Goal: Task Accomplishment & Management: Use online tool/utility

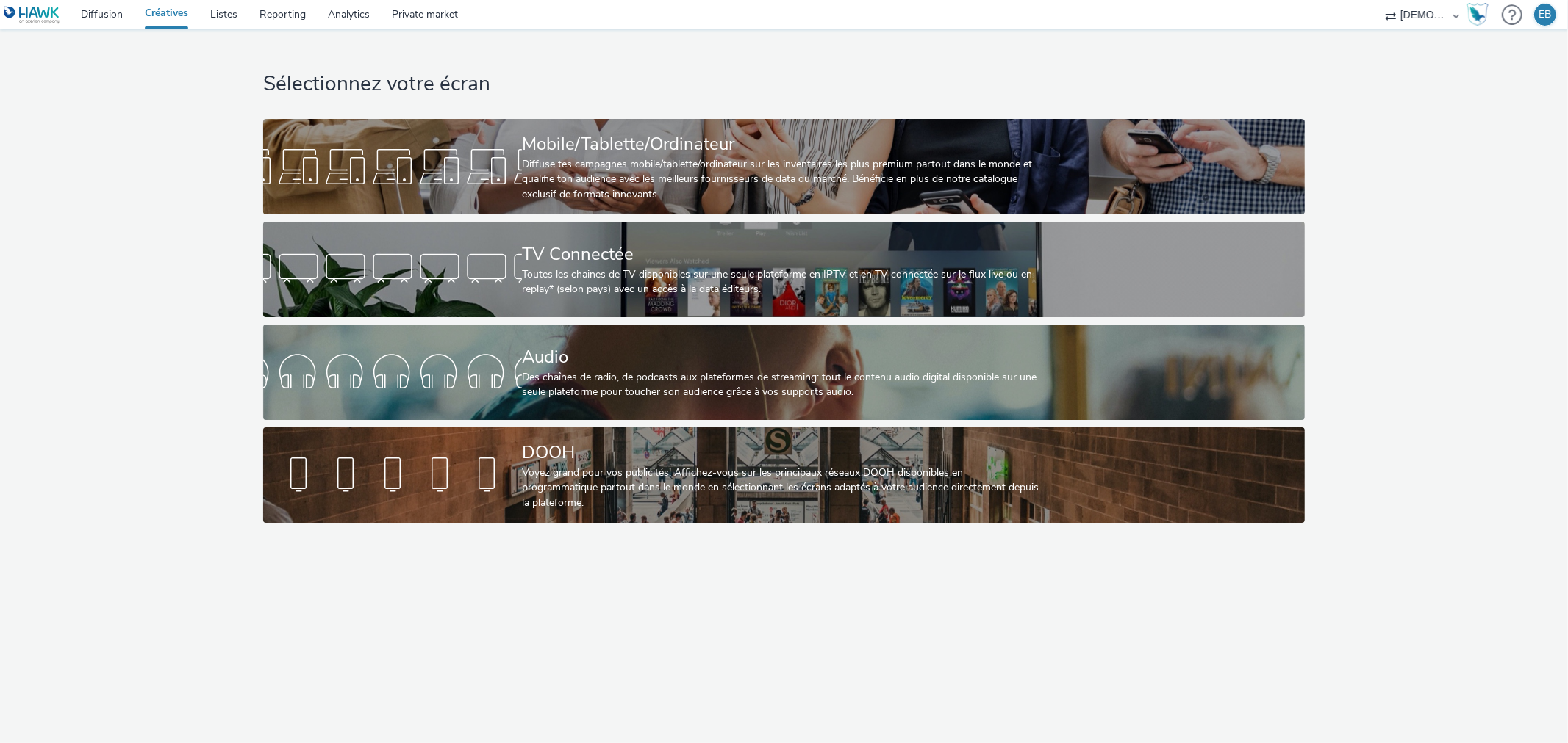
click at [664, 109] on div "Sélectionnez votre écran Mobile/Tablette/Ordinateur Diffuse tes campagnes mobil…" at bounding box center [784, 280] width 1052 height 501
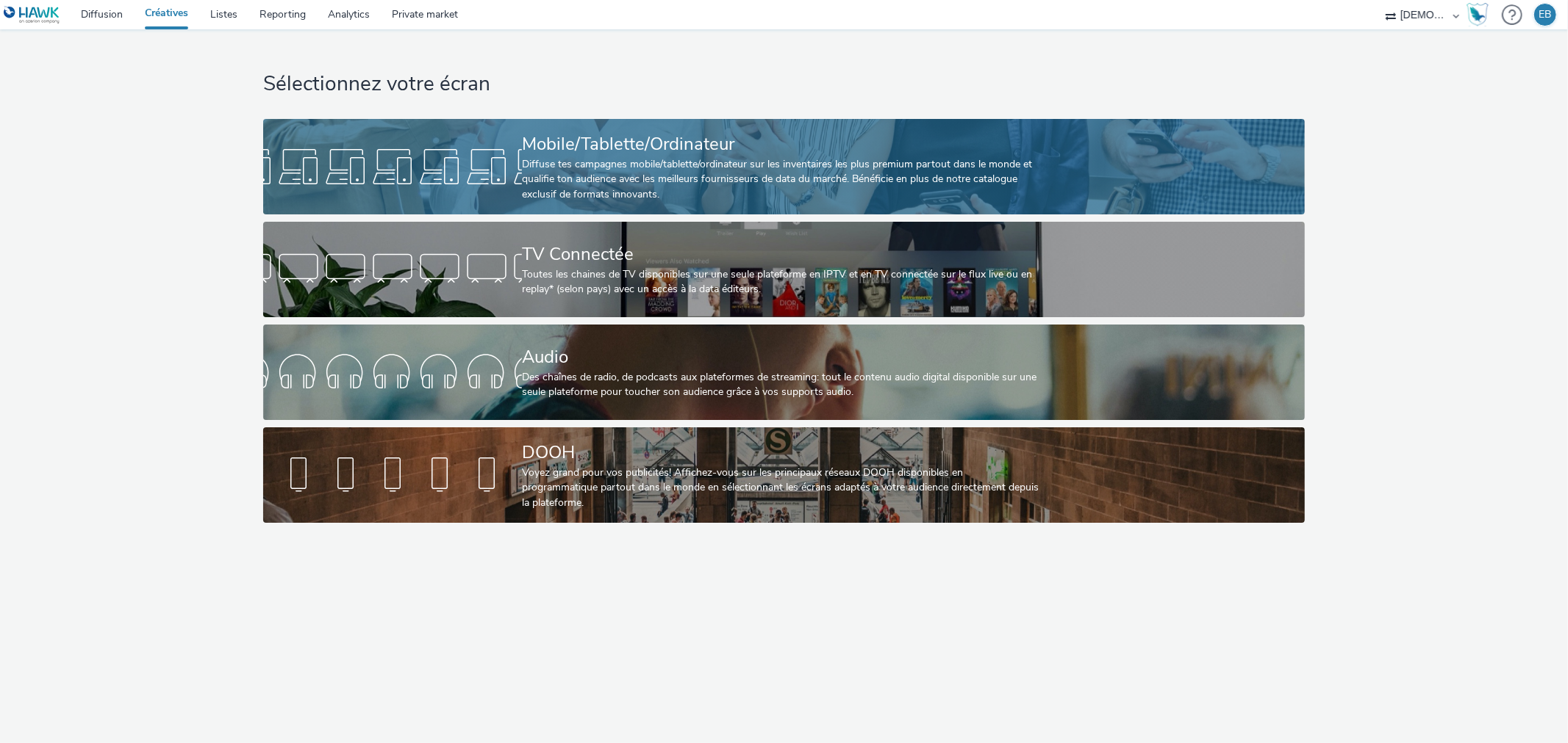
click at [660, 126] on div "Mobile/Tablette/Ordinateur Diffuse tes campagnes mobile/tablette/ordinateur sur…" at bounding box center [781, 167] width 519 height 96
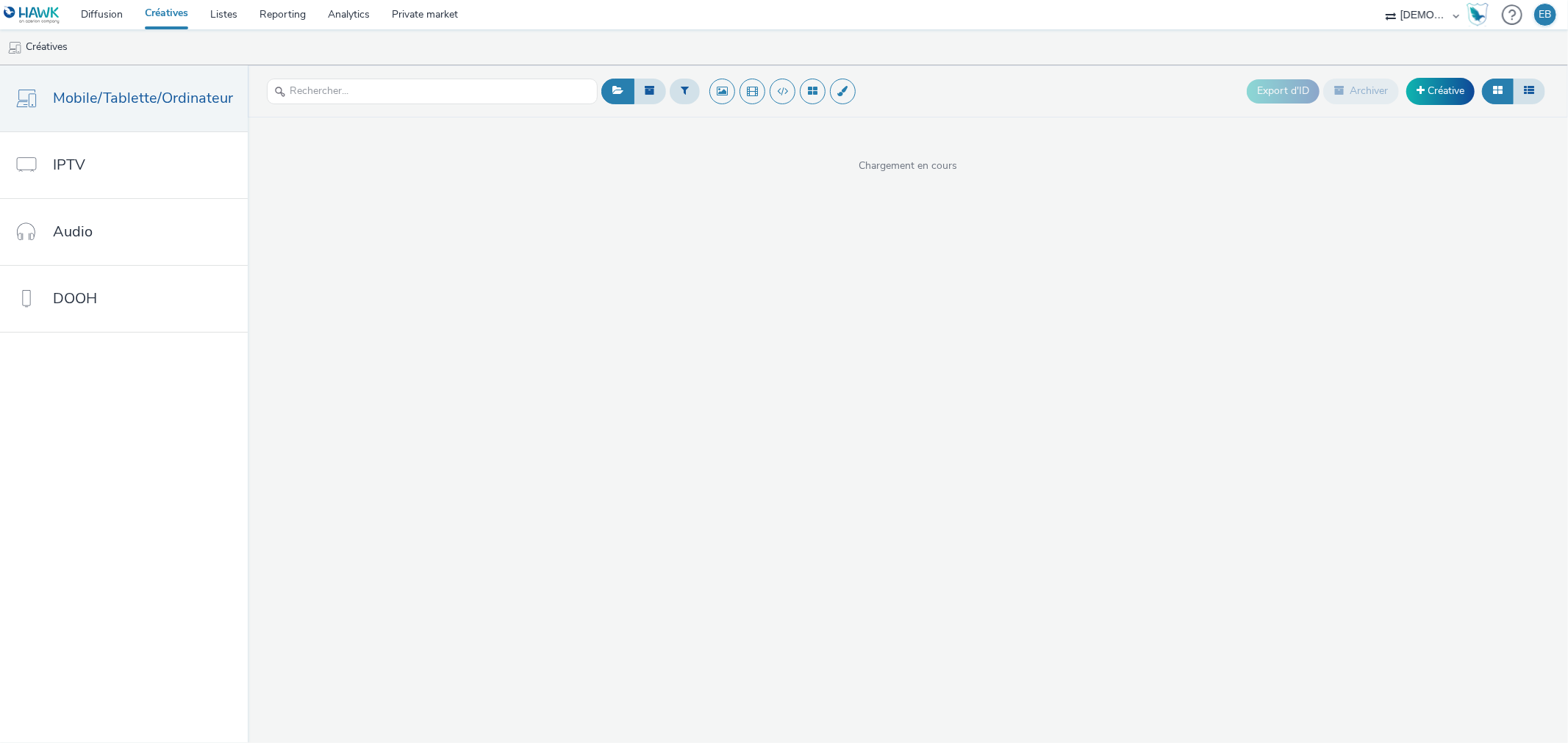
click at [1427, 109] on div "Export d'ID Archiver Créative" at bounding box center [1397, 92] width 302 height 36
click at [1431, 94] on link "Créative" at bounding box center [1440, 91] width 69 height 26
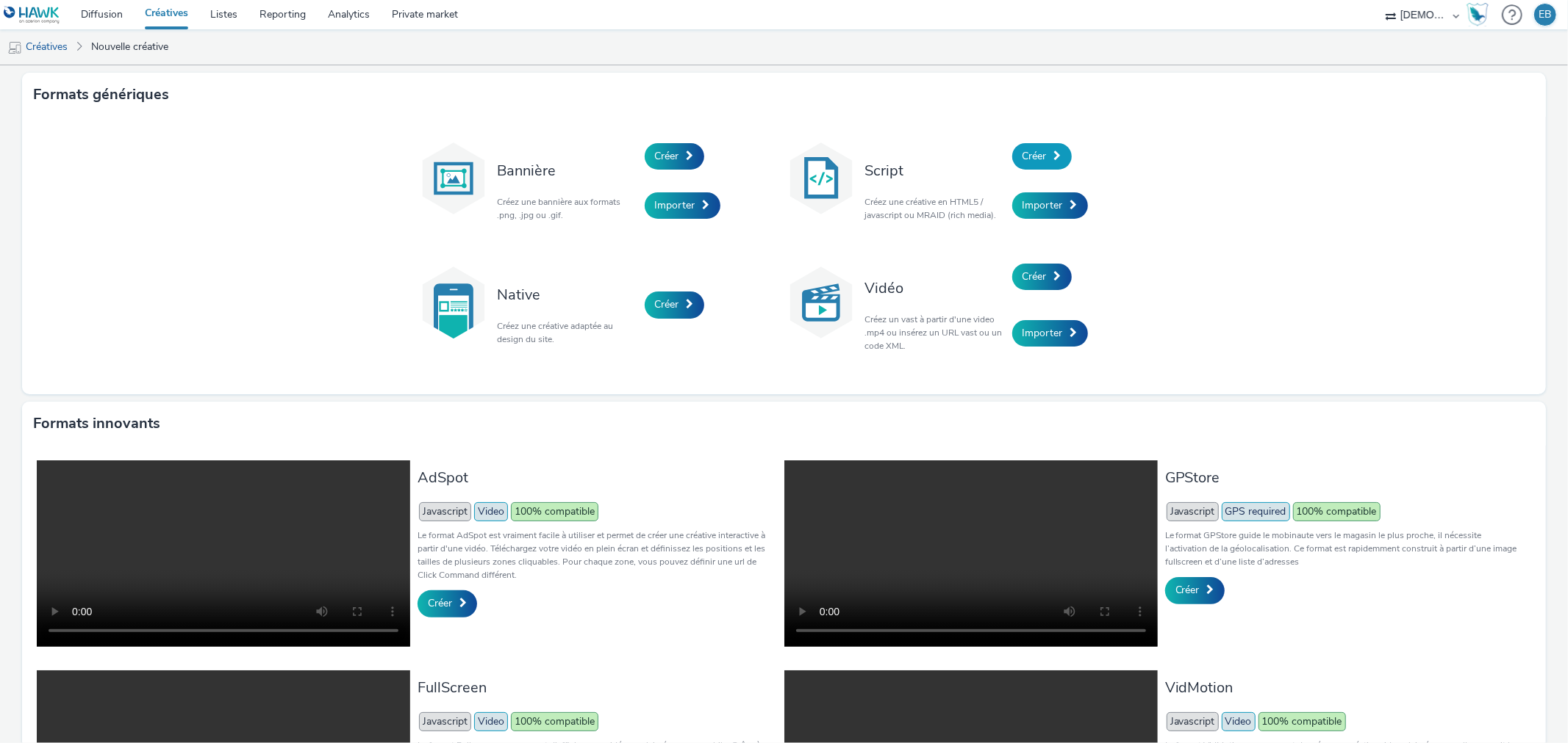
click at [1037, 145] on link "Créer" at bounding box center [1042, 156] width 60 height 26
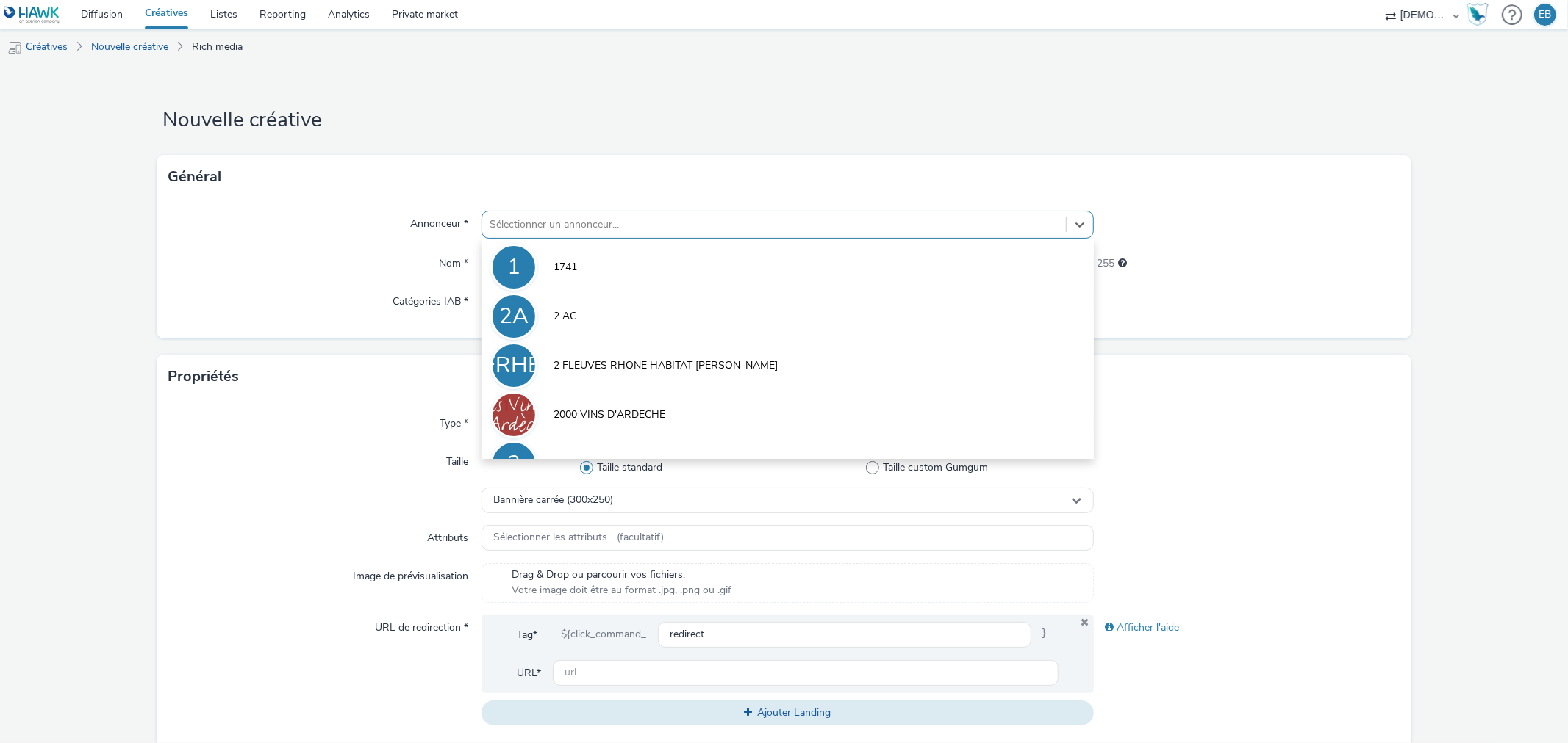
click at [519, 225] on div at bounding box center [773, 224] width 568 height 17
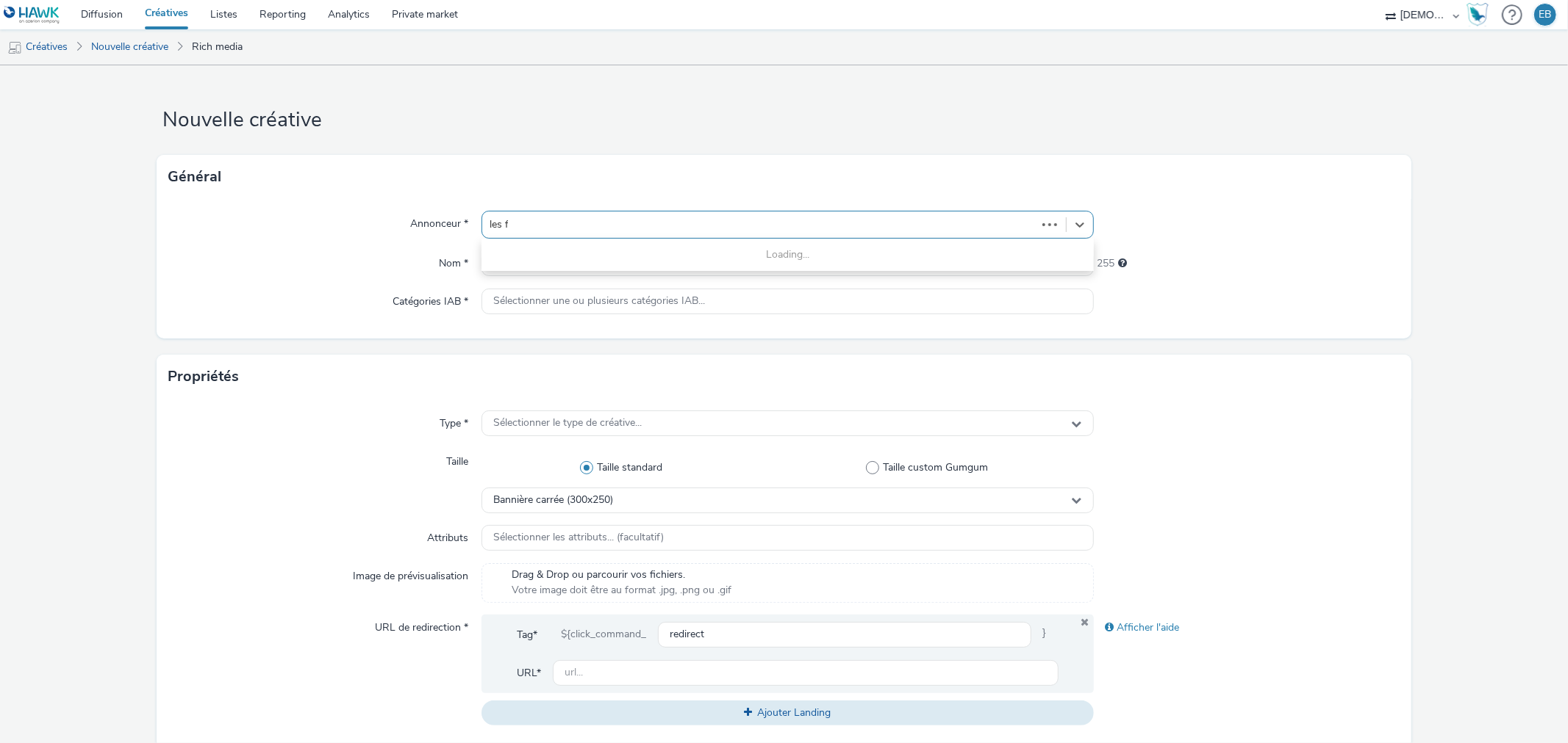
type input "les fr"
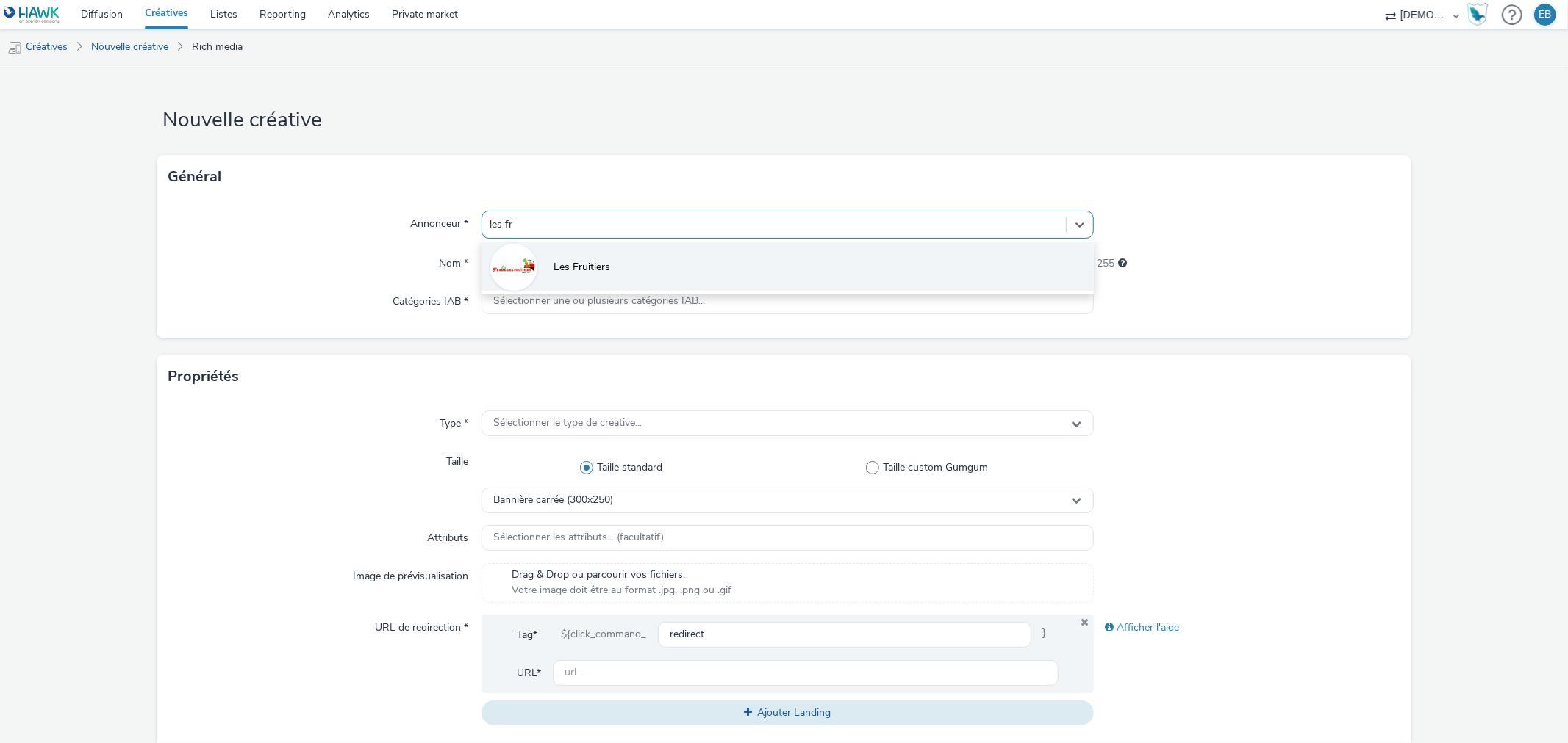
click at [596, 258] on li "Les Fruitiers" at bounding box center [786, 266] width 611 height 50
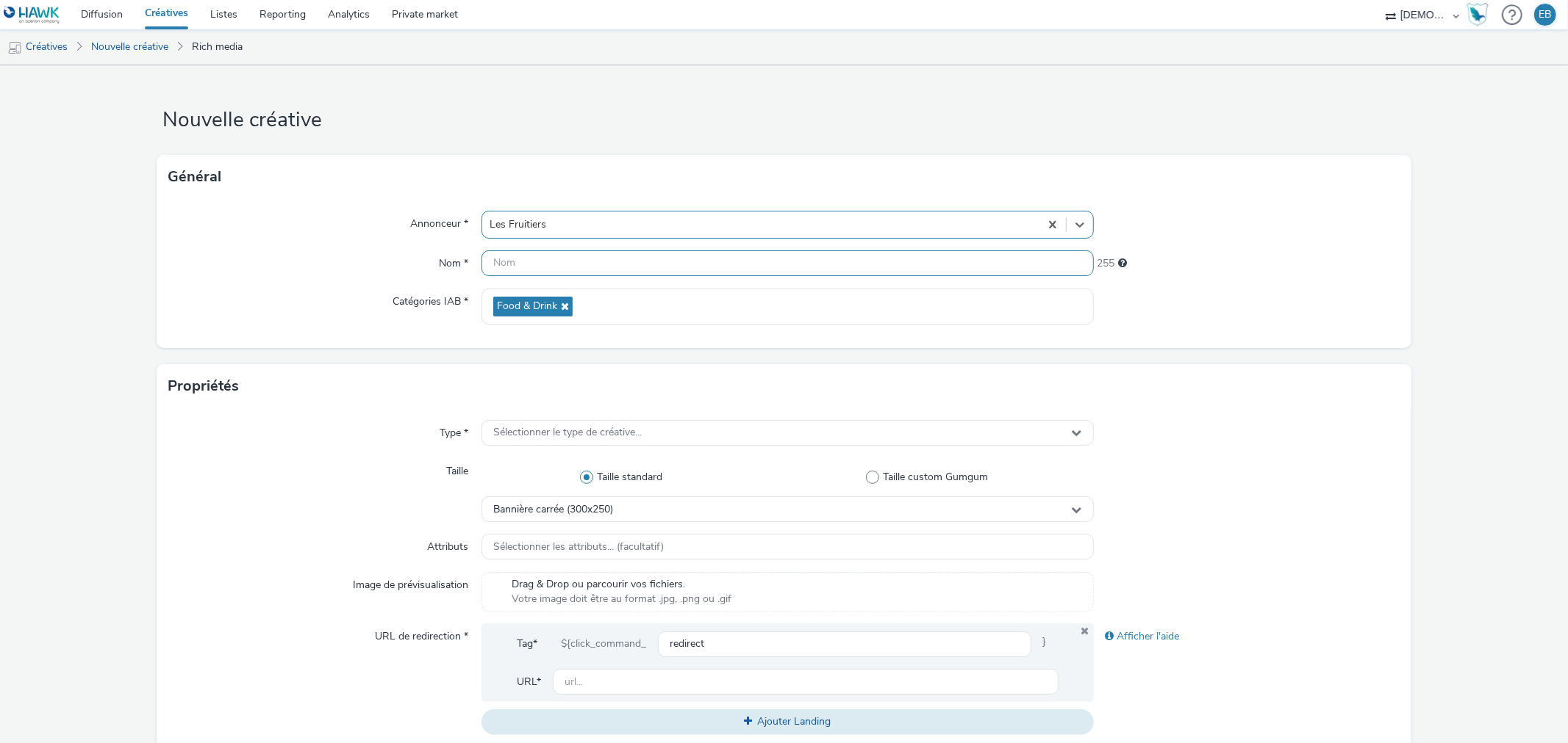
click at [576, 261] on input "text" at bounding box center [786, 263] width 611 height 26
type input "320x480_Violet"
click at [624, 436] on span "Sélectionner le type de créative..." at bounding box center [567, 432] width 149 height 12
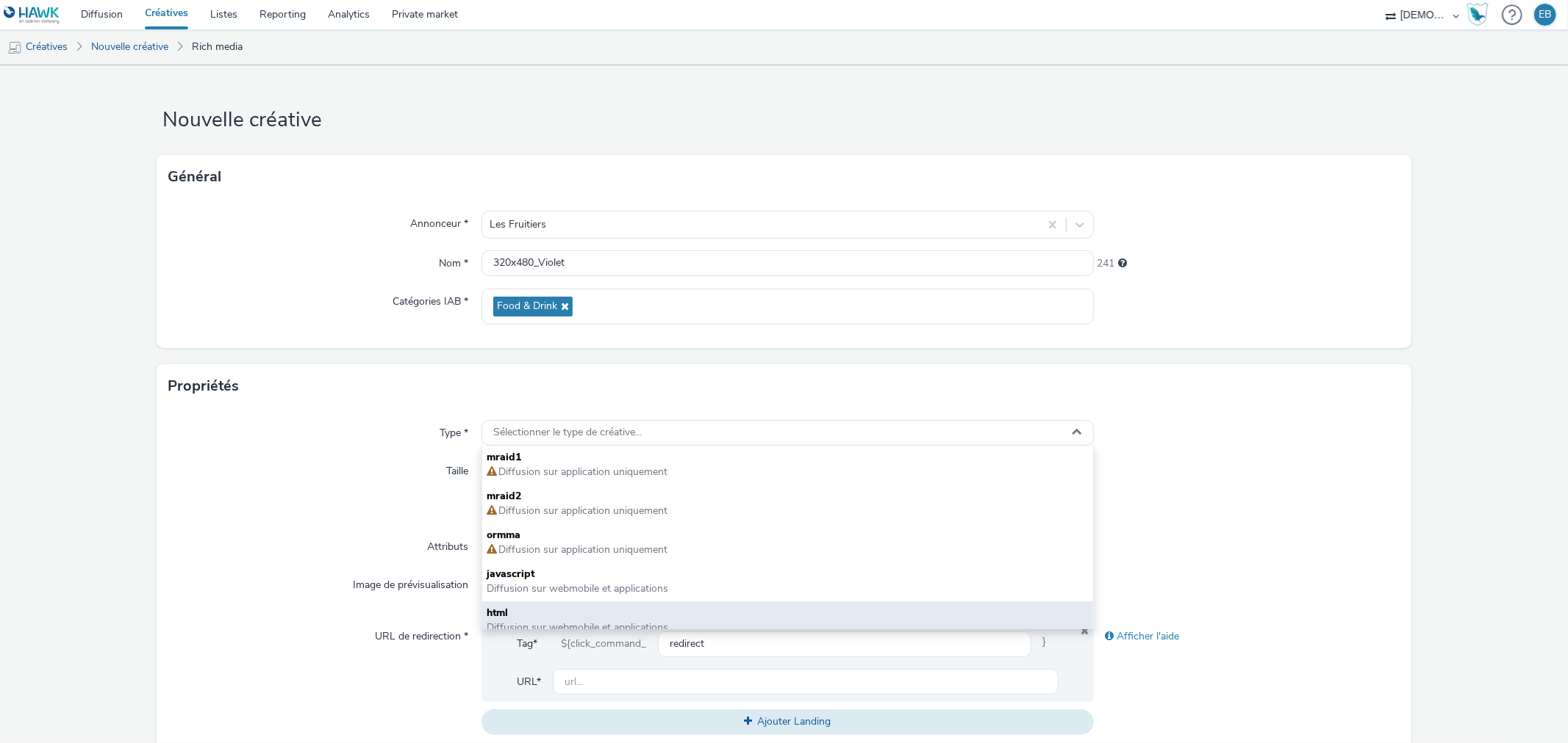
click at [504, 612] on span "html" at bounding box center [786, 613] width 601 height 15
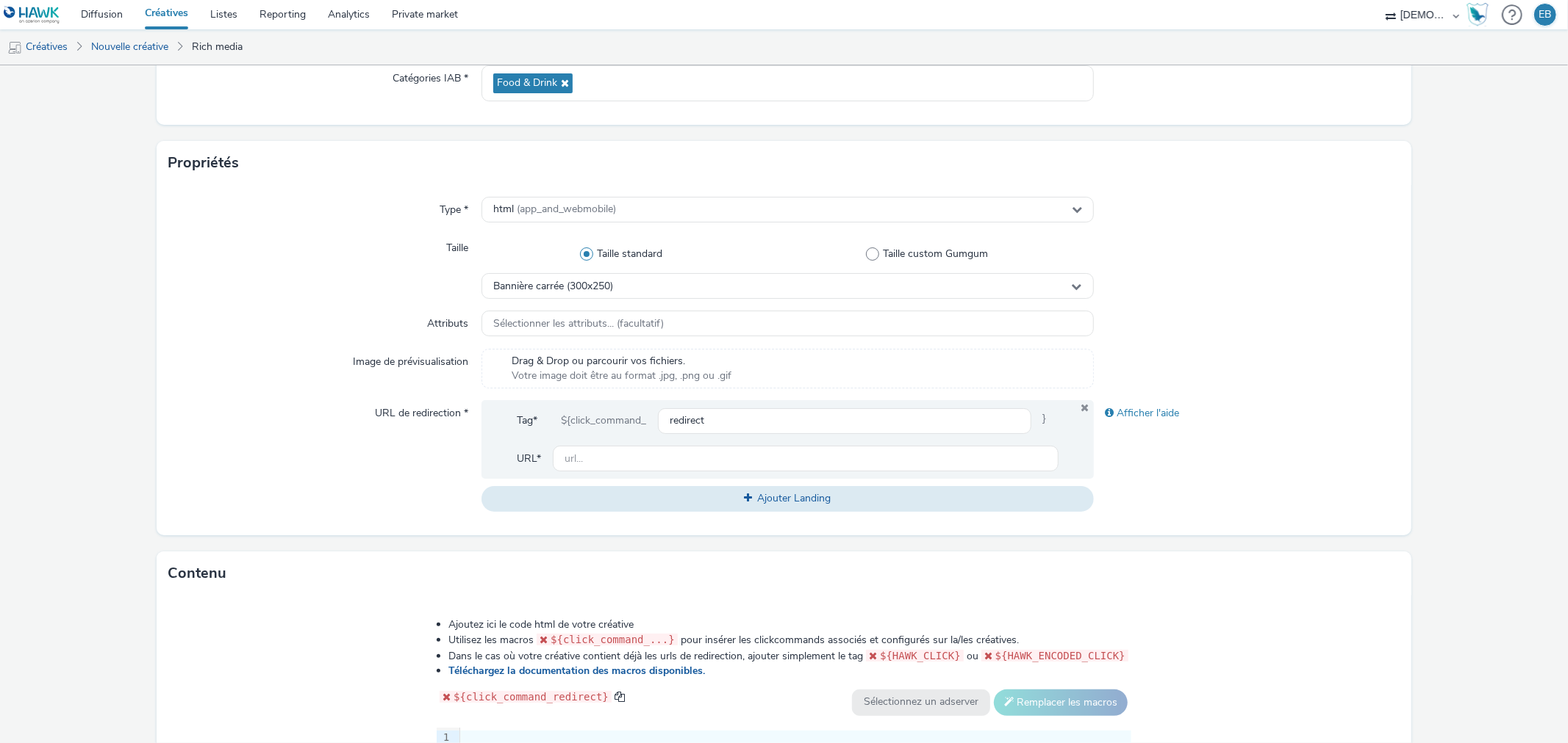
scroll to position [326, 0]
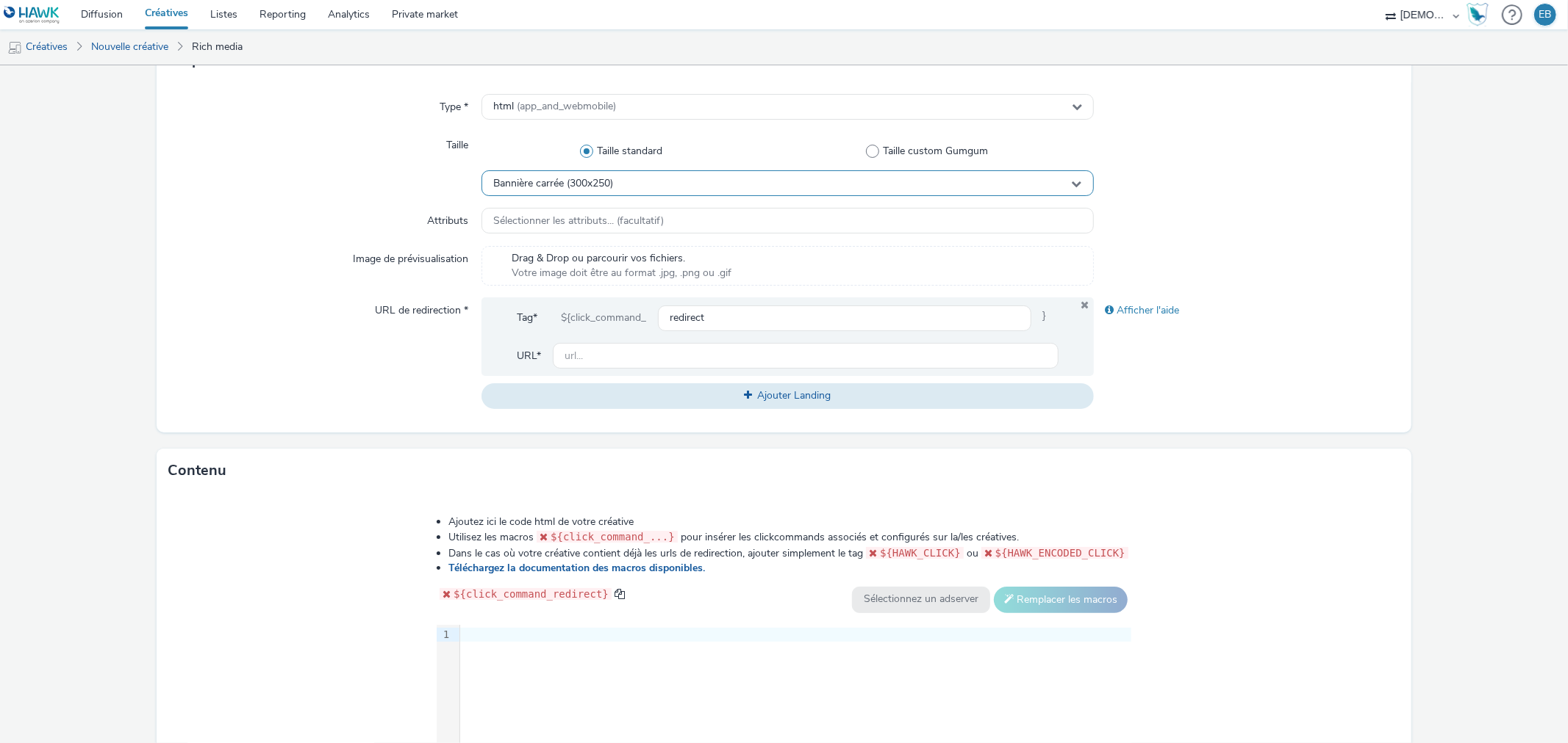
click at [624, 177] on div "Bannière carrée (300x250)" at bounding box center [786, 183] width 611 height 26
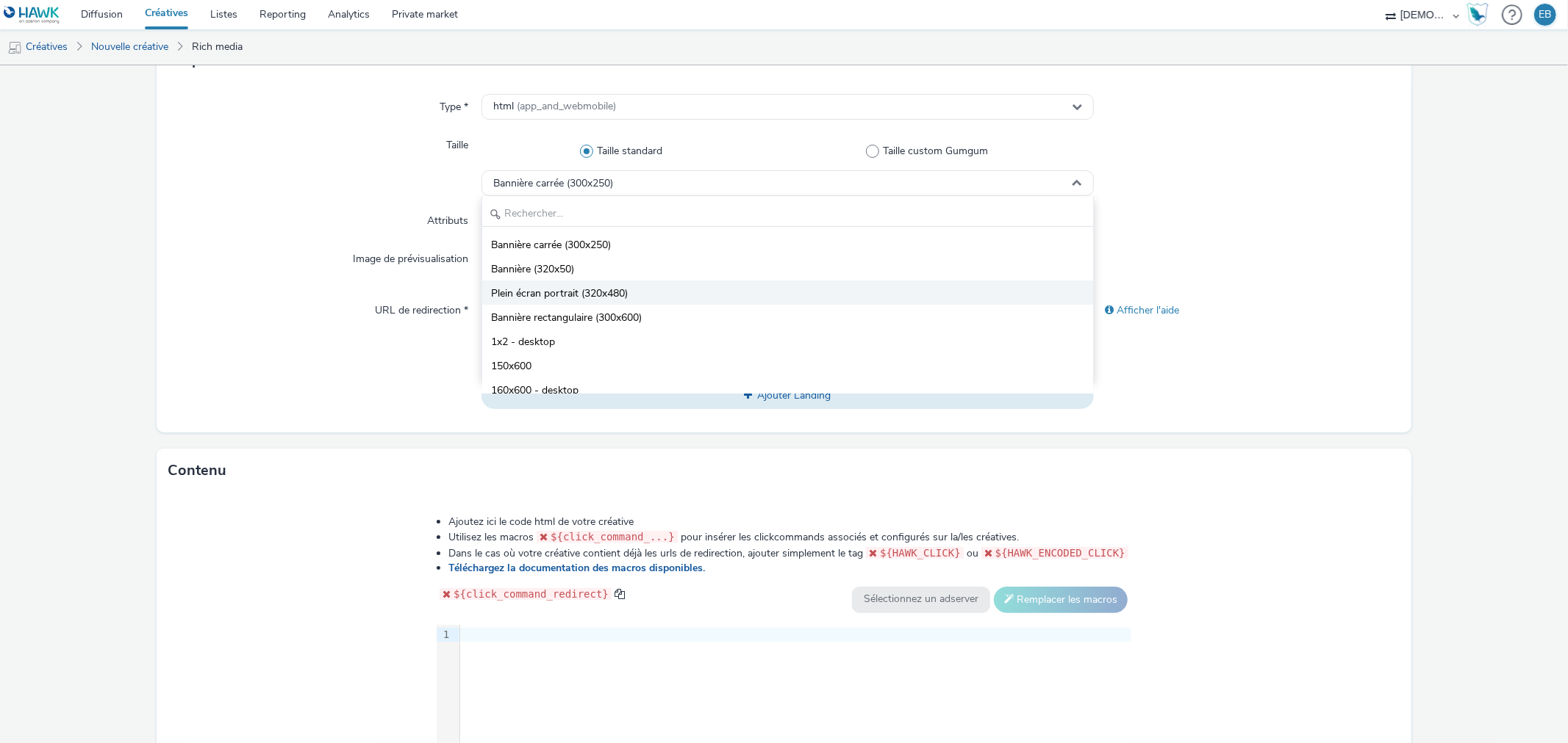
click at [598, 302] on li "Plein écran portrait (320x480)" at bounding box center [787, 293] width 610 height 24
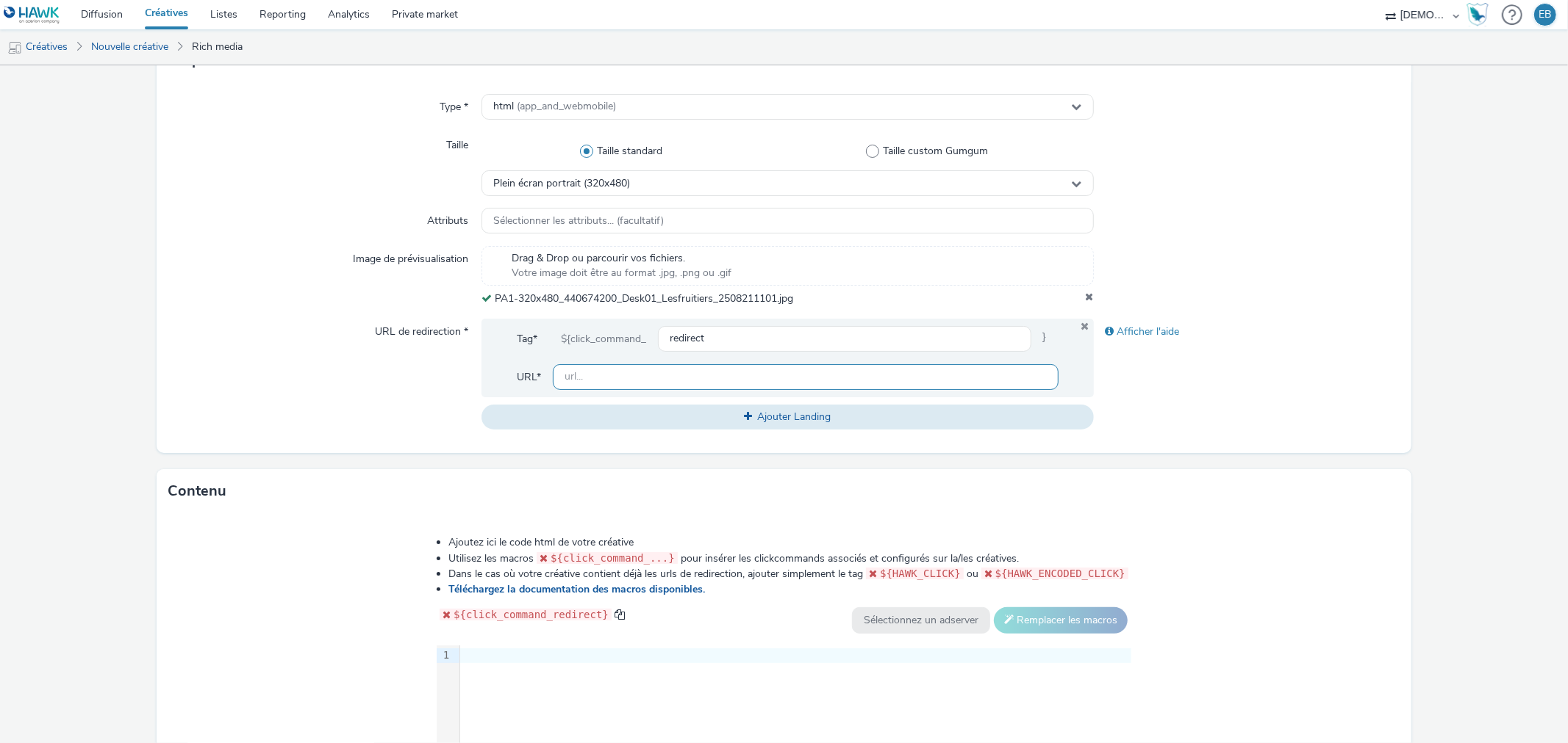
click at [605, 383] on input "text" at bounding box center [805, 377] width 505 height 26
paste input "[URL][DOMAIN_NAME]"
type input "[URL][DOMAIN_NAME]"
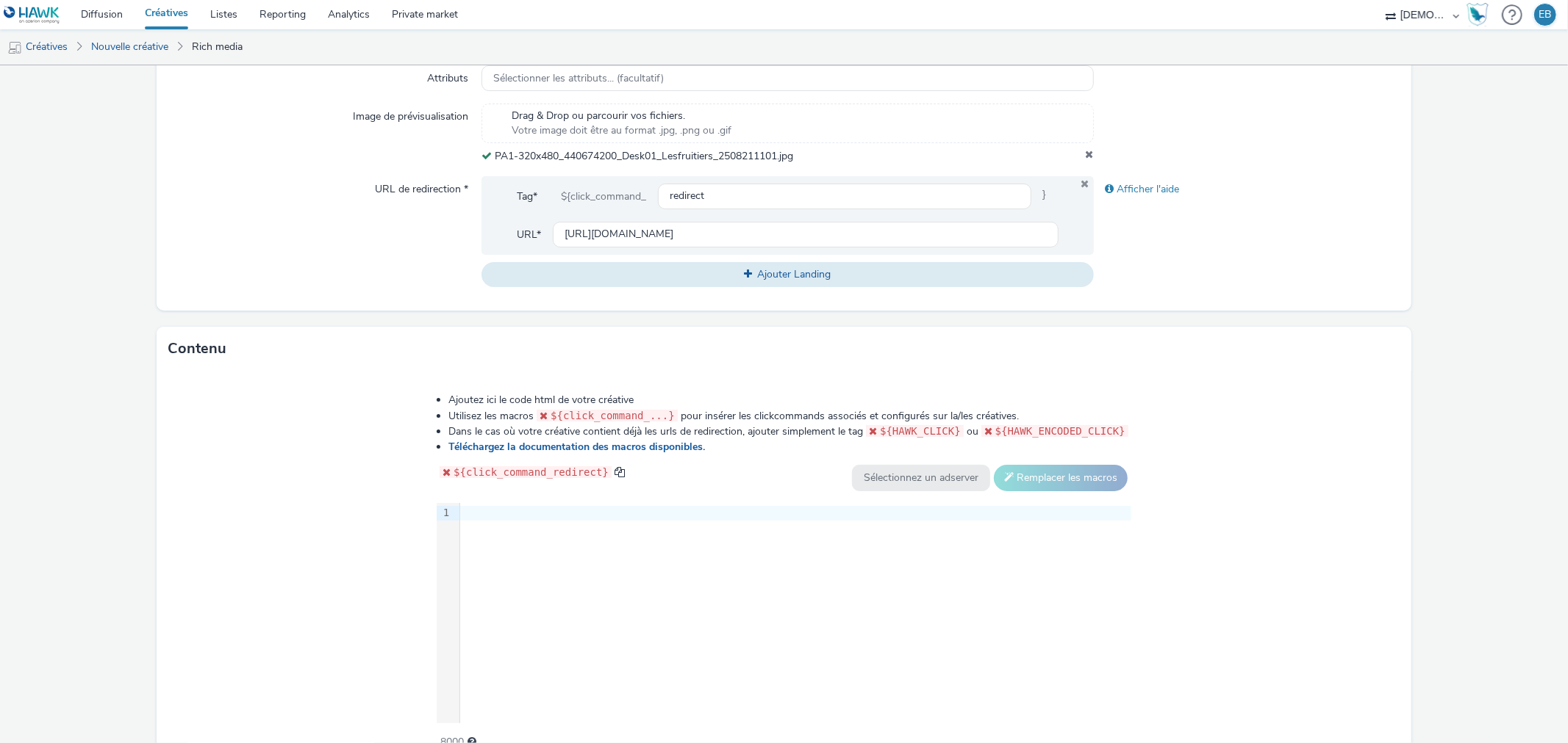
scroll to position [546, 0]
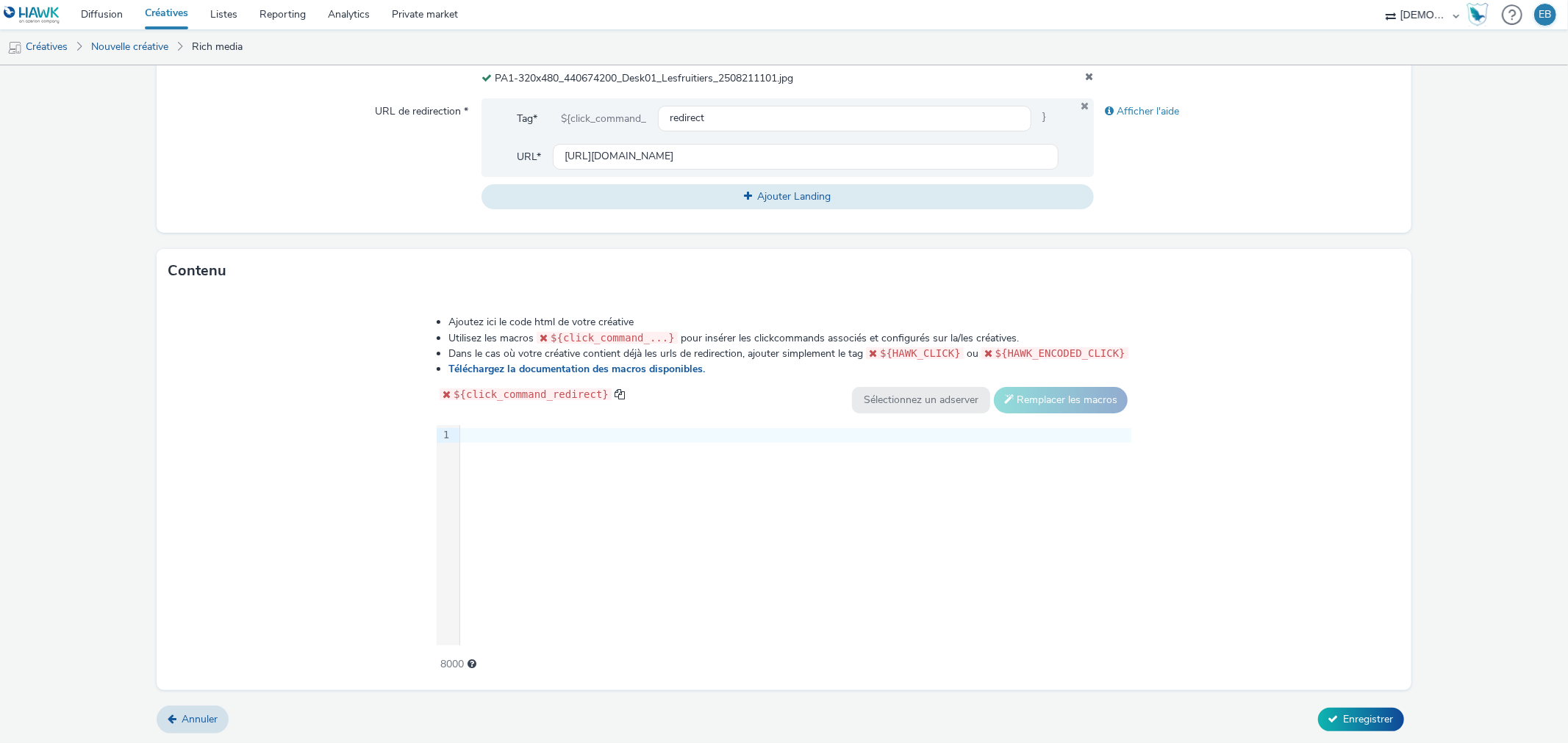
click at [596, 517] on div "9 1 ›" at bounding box center [784, 536] width 695 height 221
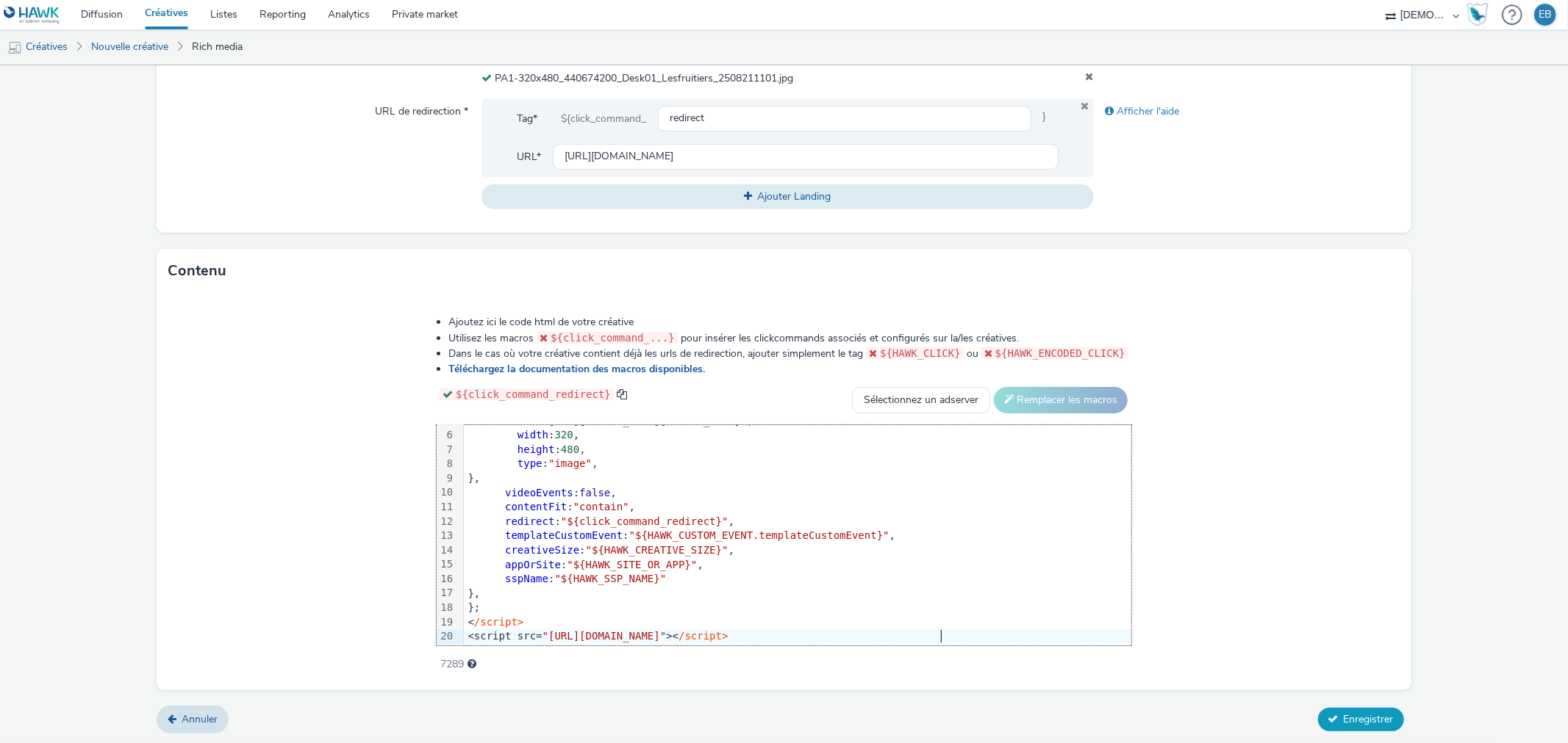
click at [1365, 712] on span "Enregistrer" at bounding box center [1369, 719] width 50 height 14
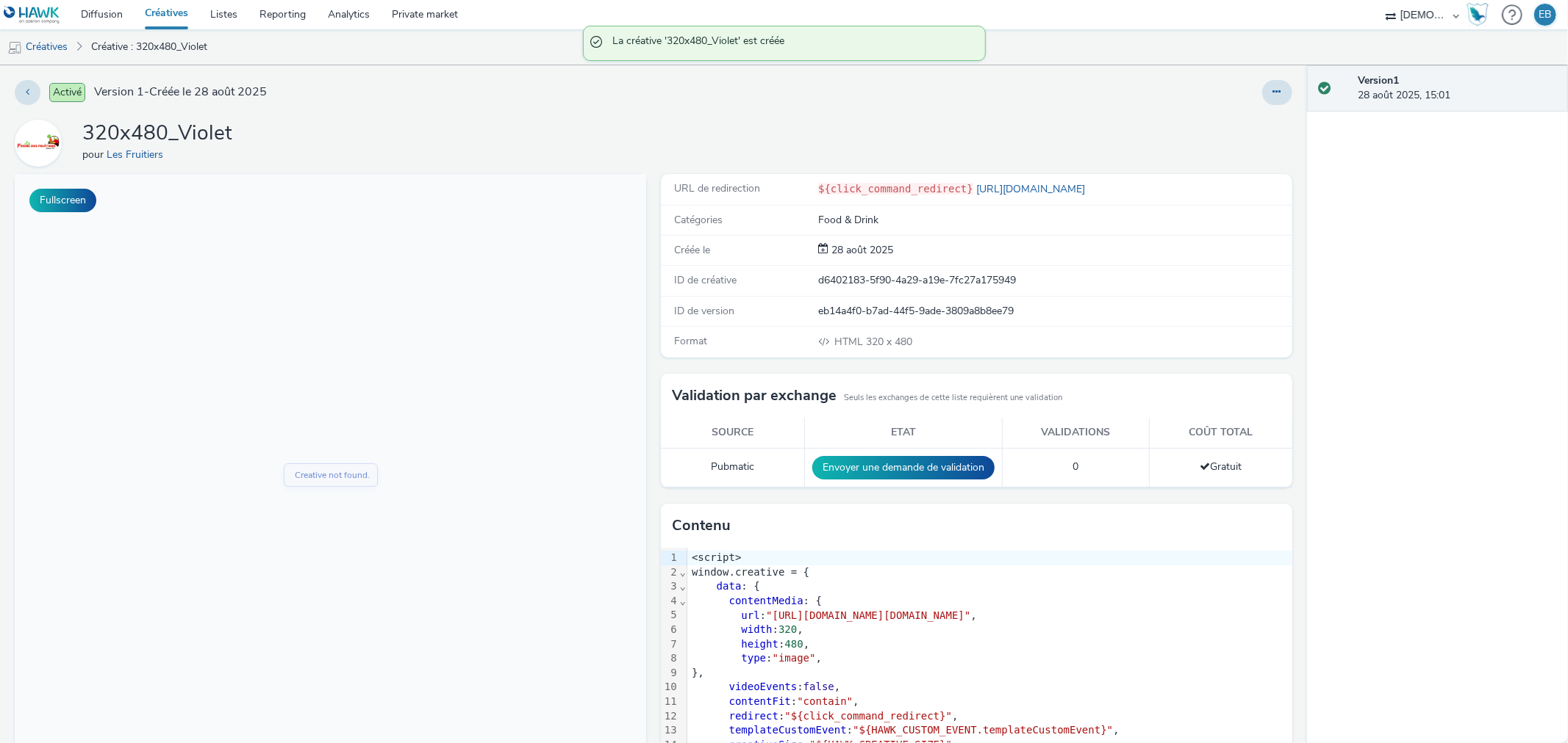
click at [1273, 80] on div at bounding box center [1277, 93] width 30 height 25
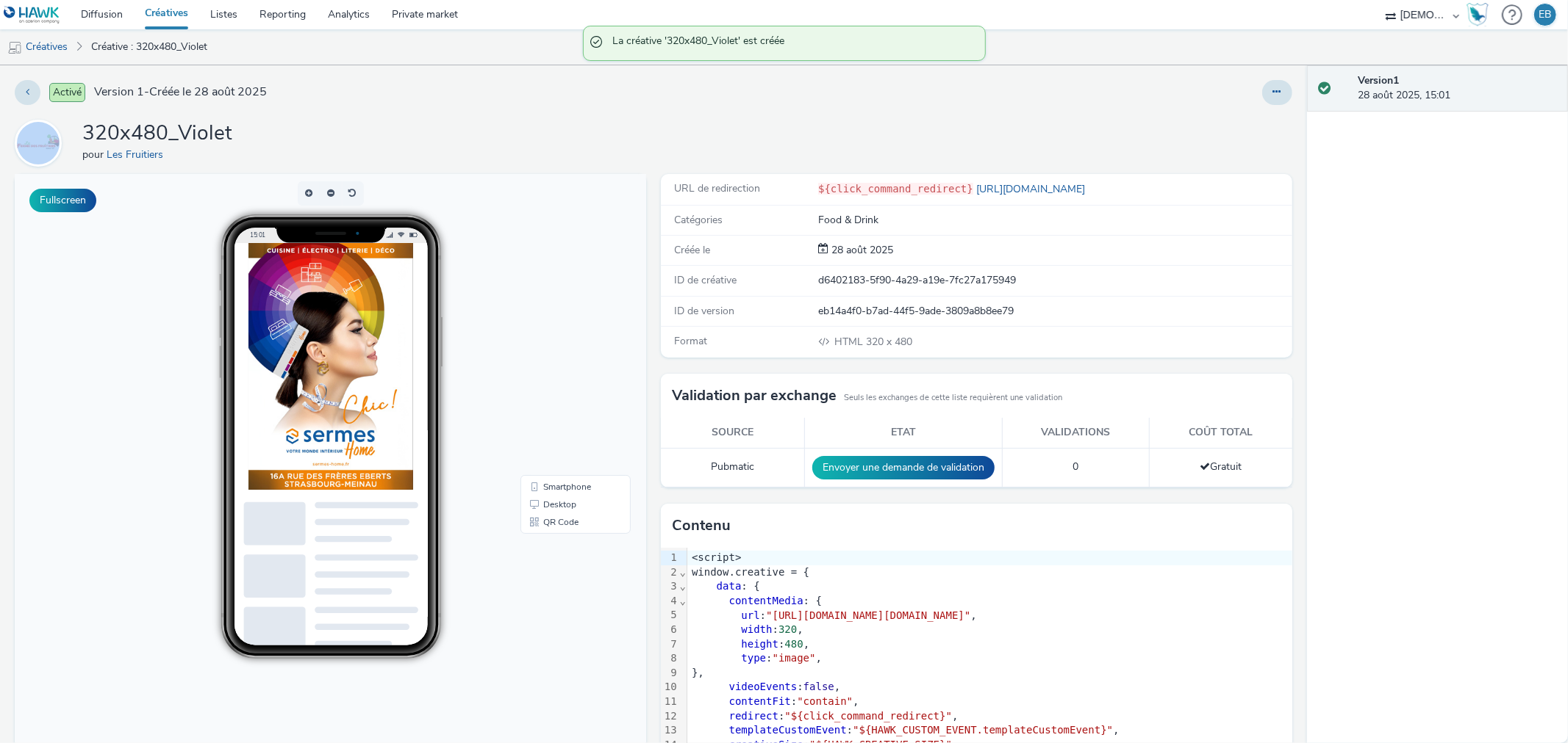
click at [1272, 80] on div at bounding box center [1277, 93] width 30 height 25
click at [1270, 80] on button at bounding box center [1277, 93] width 30 height 25
click at [1273, 93] on icon at bounding box center [1277, 92] width 8 height 10
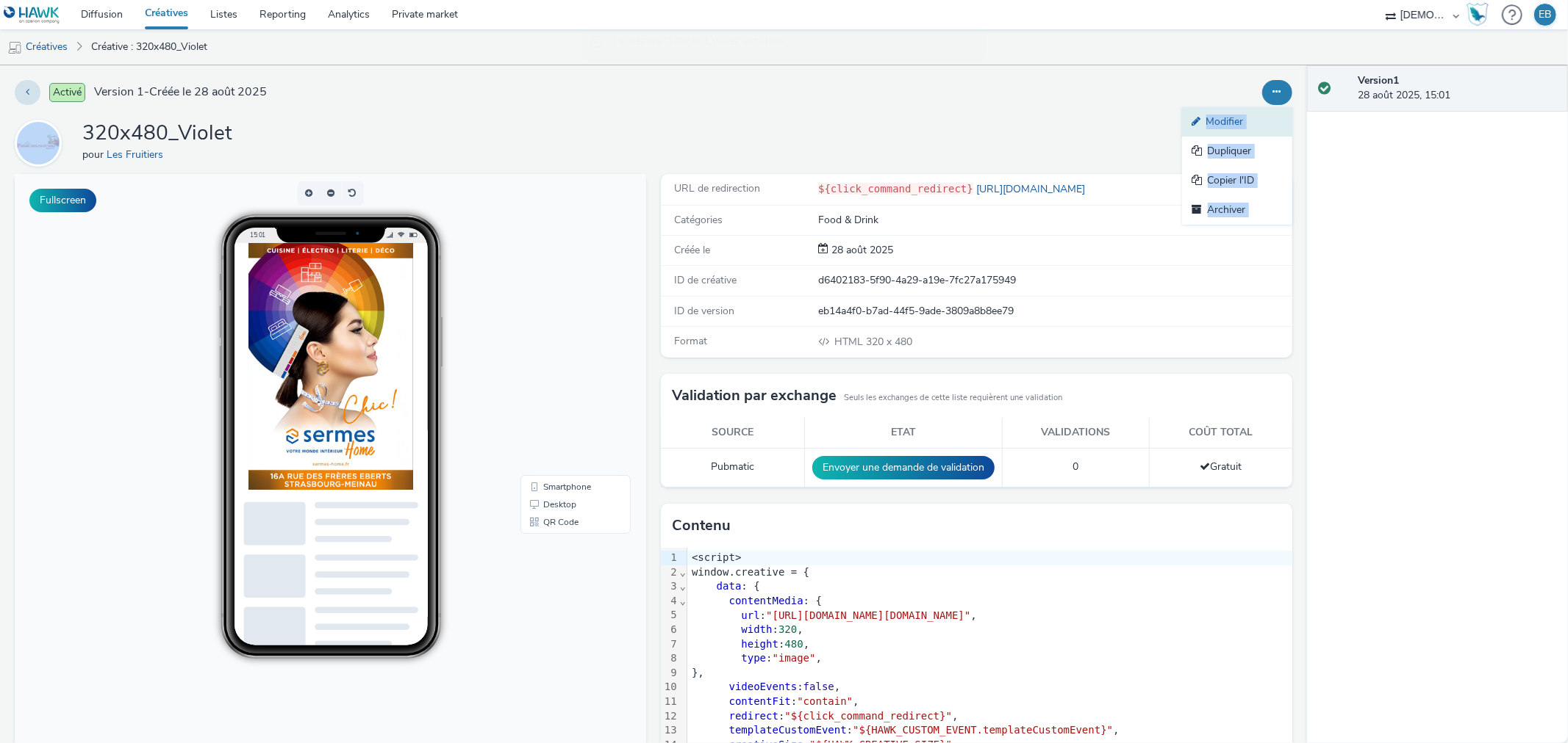
click at [1193, 126] on icon at bounding box center [1199, 121] width 14 height 10
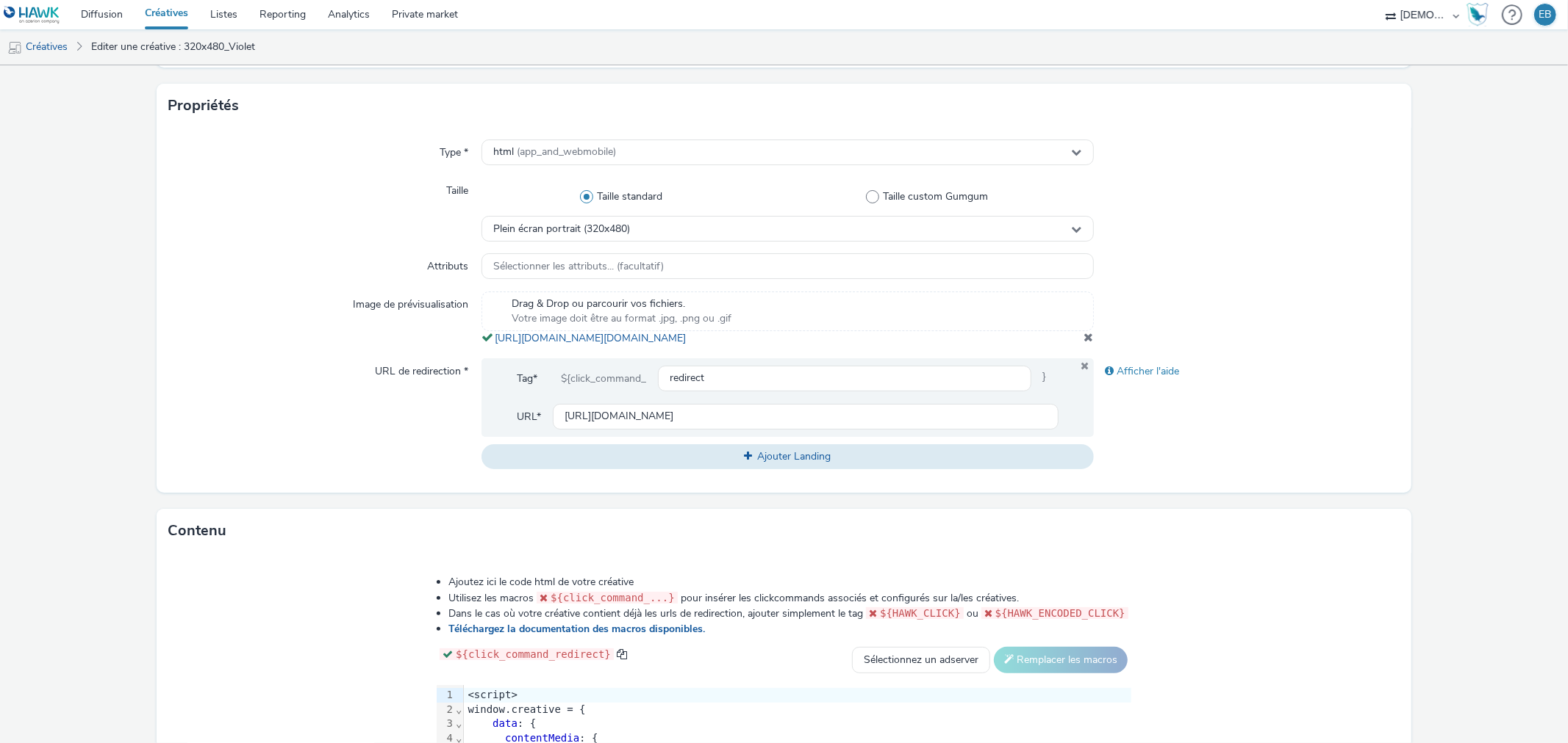
scroll to position [489, 0]
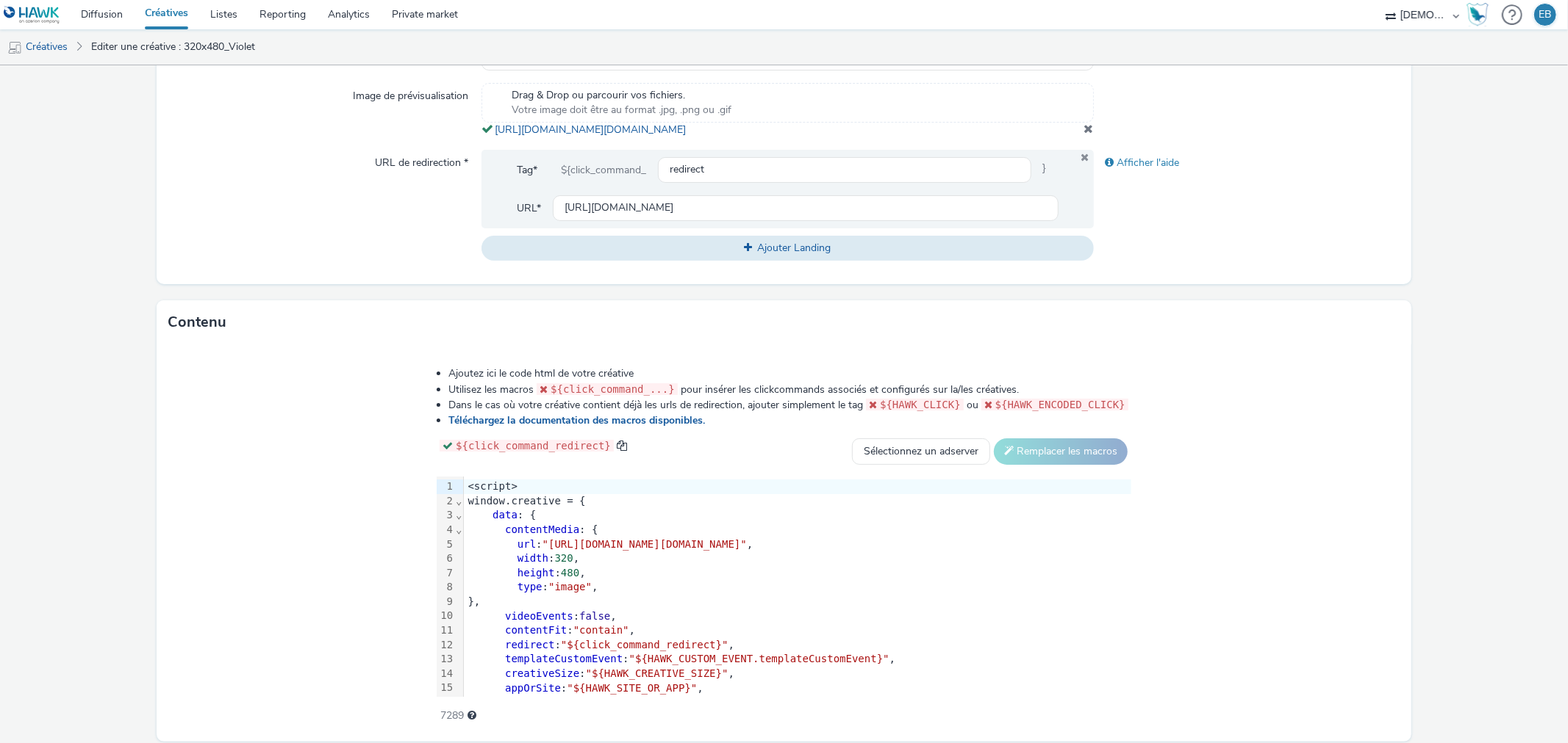
drag, startPoint x: 843, startPoint y: 155, endPoint x: 484, endPoint y: 127, distance: 360.1
click at [484, 127] on div "Type * html (app_and_webmobile) Taille Taille standard Taille custom Gumgum Ple…" at bounding box center [783, 102] width 1254 height 365
copy span "[URL][DOMAIN_NAME][DOMAIN_NAME]"
drag, startPoint x: 368, startPoint y: 559, endPoint x: 1269, endPoint y: 563, distance: 901.0
click at [747, 550] on span ""[URL][DOMAIN_NAME][DOMAIN_NAME]"" at bounding box center [644, 544] width 204 height 12
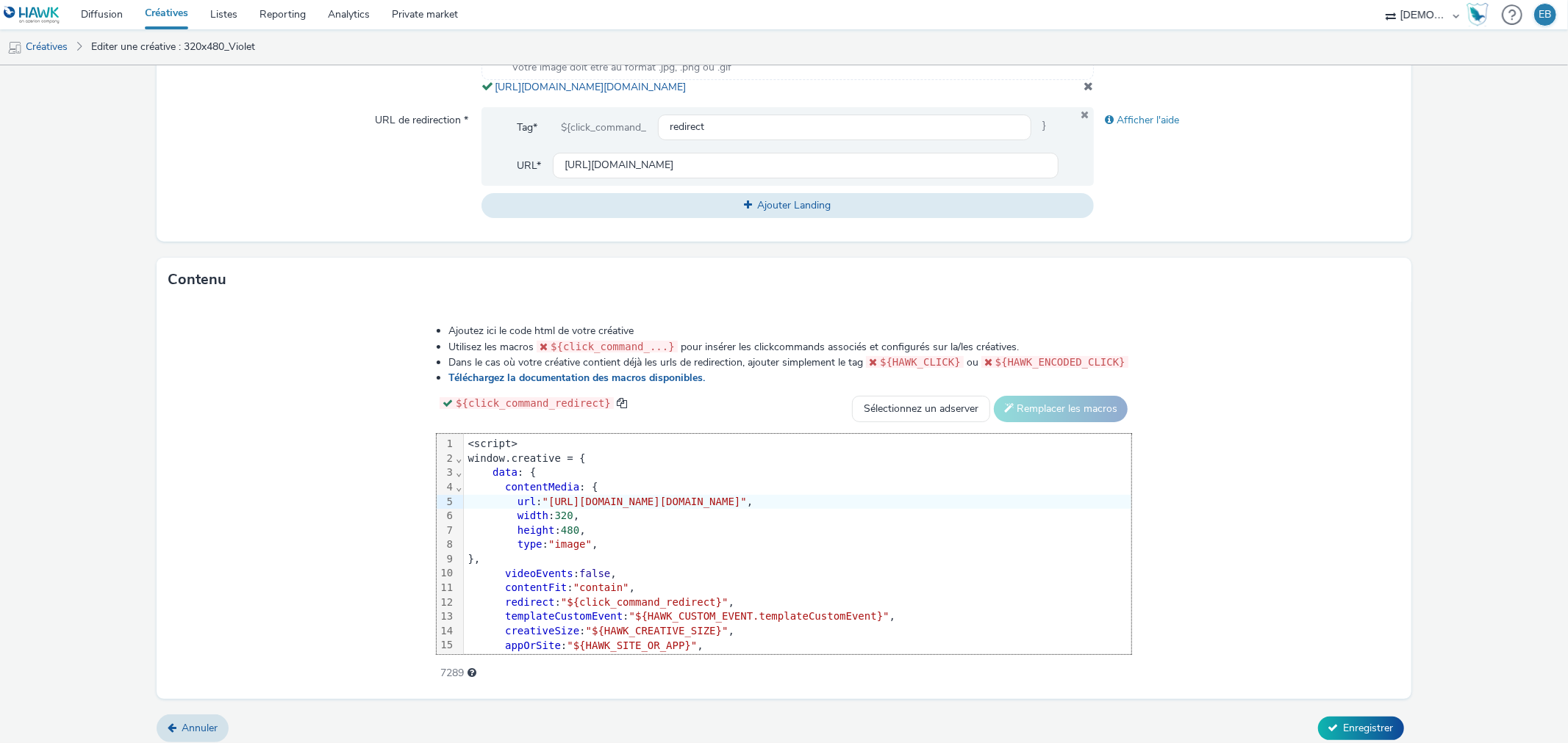
scroll to position [555, 0]
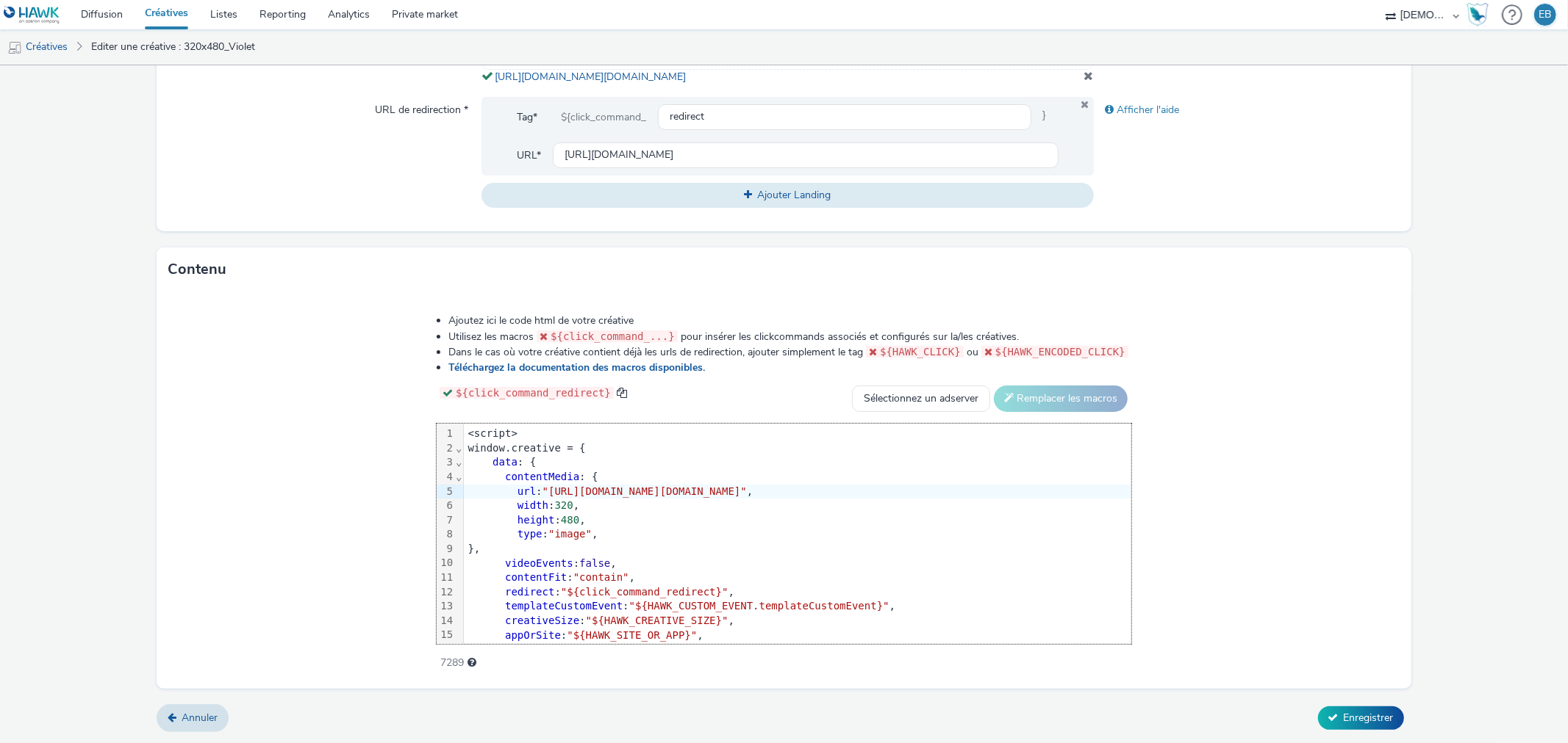
click at [1332, 741] on form "Editer une créative Général Annonceur * Les Fruitiers Nom * 320x480_Violet 241 …" at bounding box center [784, 133] width 1568 height 1220
click at [1346, 726] on button "Enregistrer" at bounding box center [1361, 718] width 86 height 23
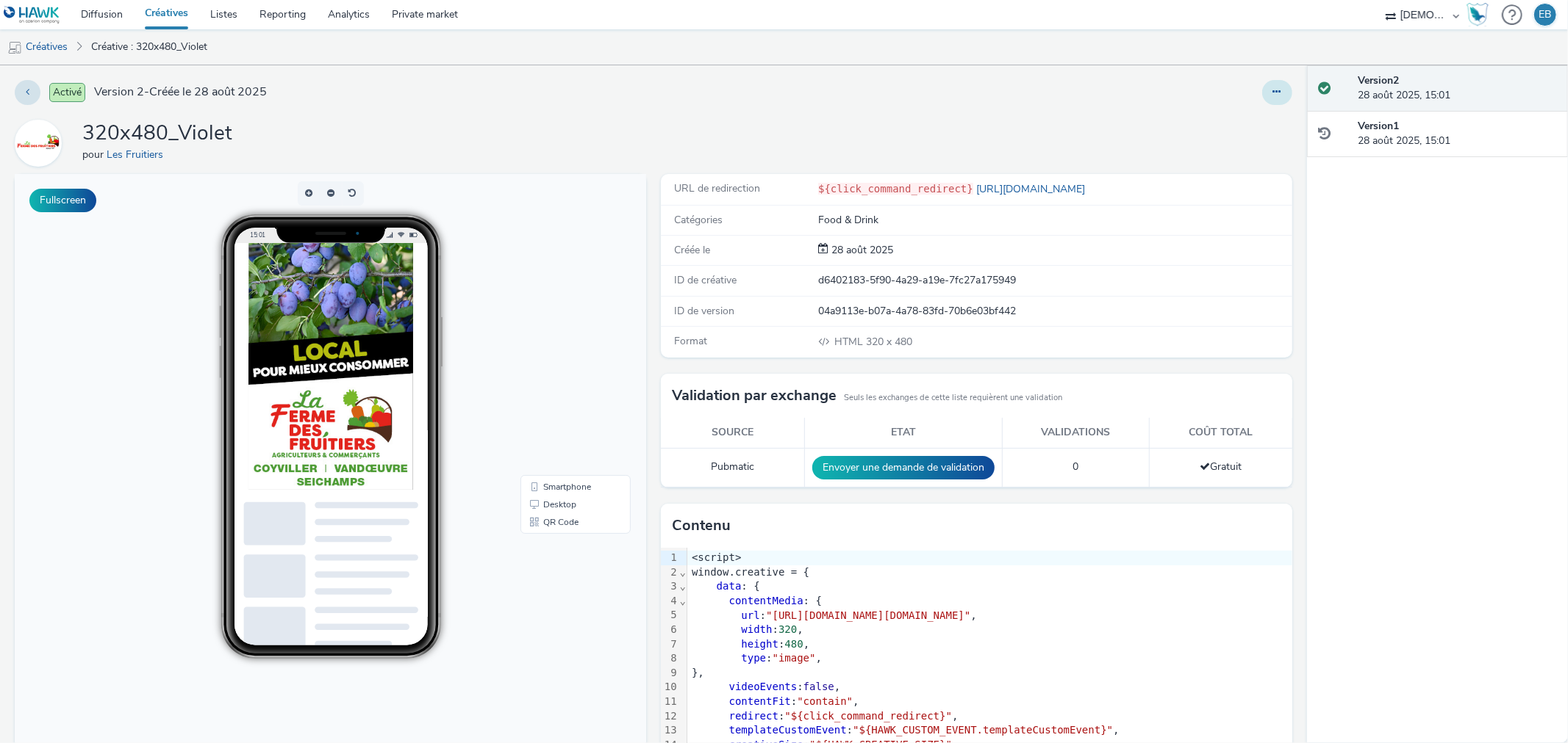
click at [1274, 102] on button at bounding box center [1277, 93] width 30 height 25
click at [1198, 155] on link "Dupliquer" at bounding box center [1236, 151] width 110 height 30
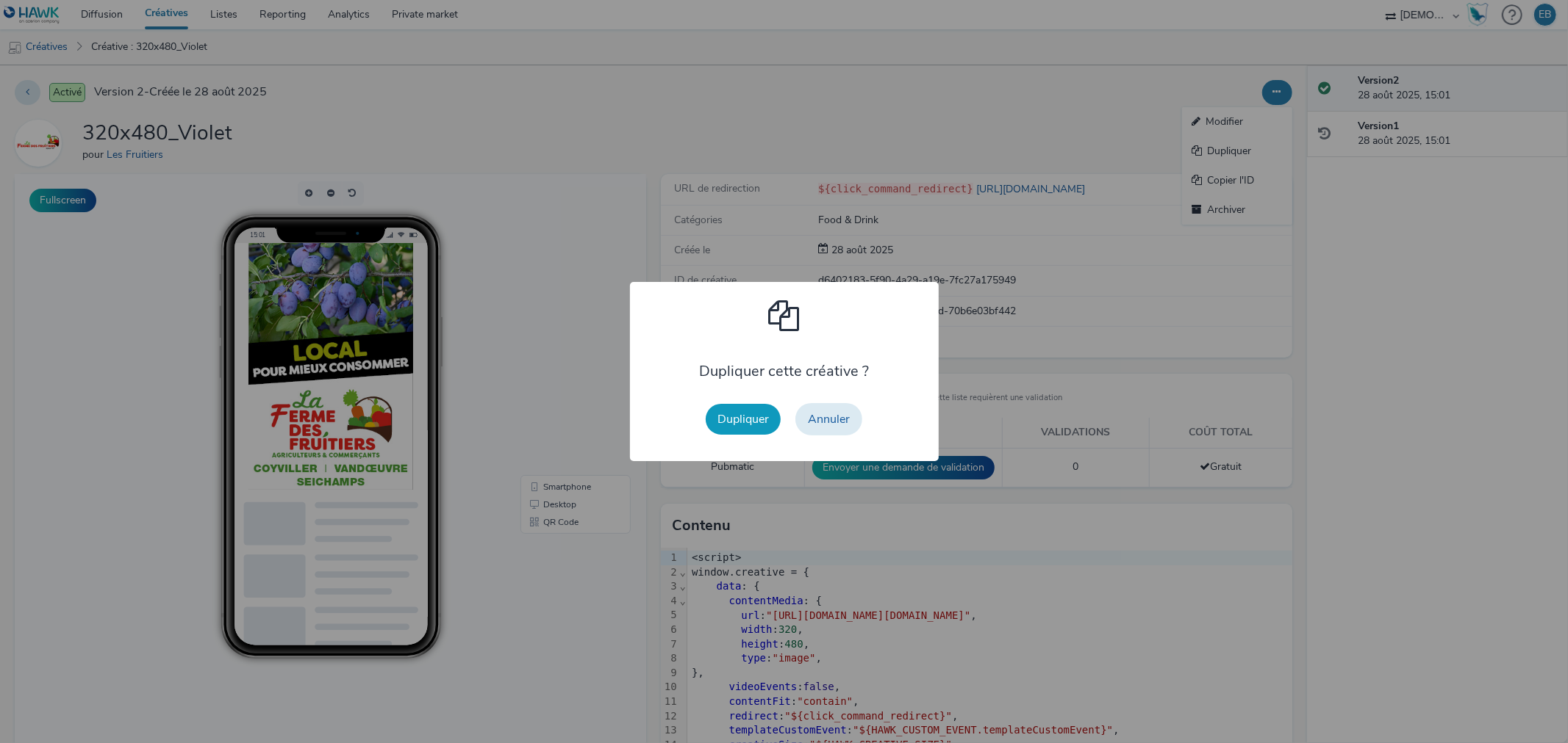
click at [734, 424] on button "Dupliquer" at bounding box center [743, 419] width 75 height 31
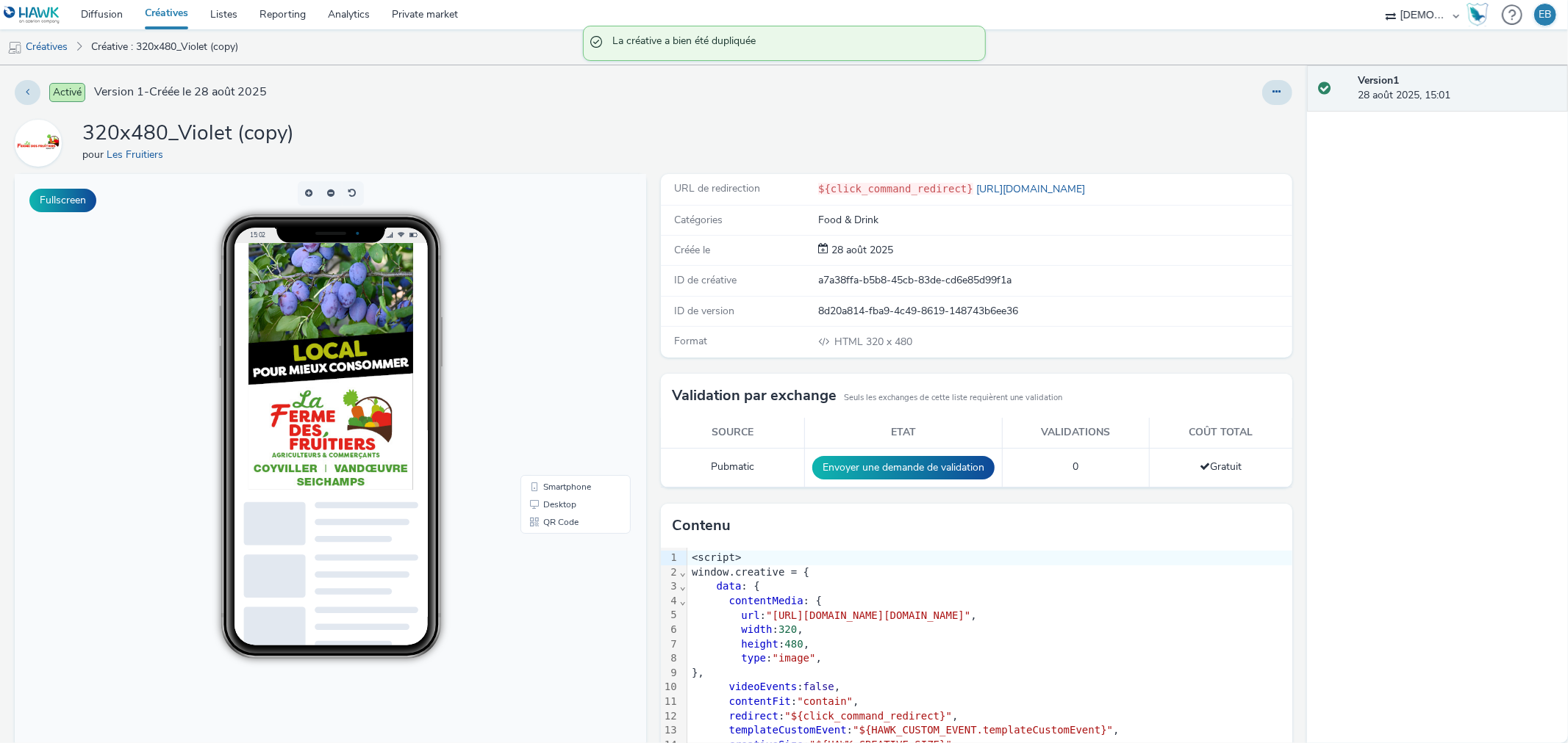
click at [1273, 107] on div "Activé Version 1 - Créée le 28 août 2025 320x480_Violet (copy) pour Les Fruitie…" at bounding box center [653, 404] width 1307 height 678
click at [1262, 84] on div at bounding box center [1277, 93] width 30 height 25
click at [1267, 83] on button at bounding box center [1277, 93] width 30 height 25
click at [1227, 119] on link "Modifier" at bounding box center [1236, 122] width 110 height 30
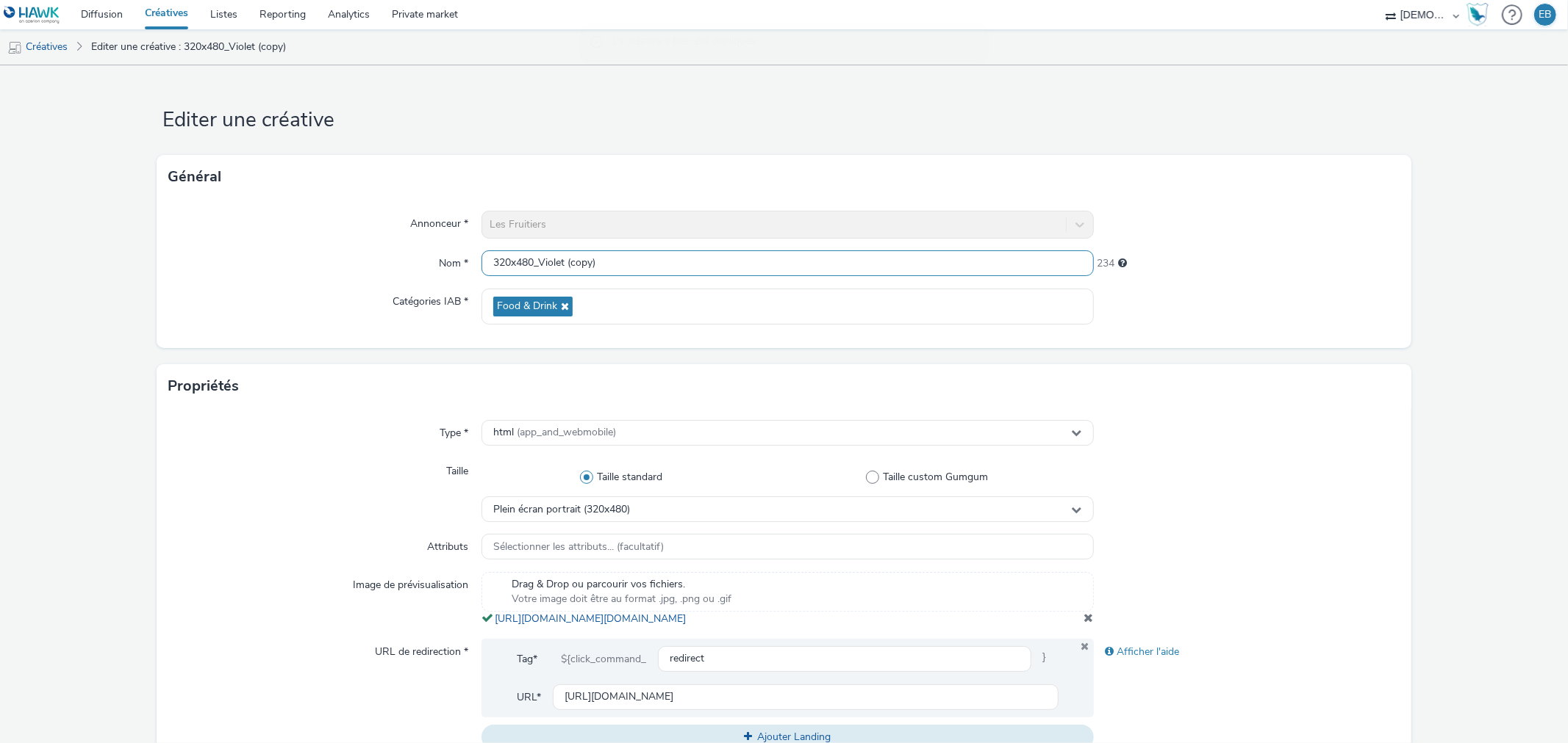
click at [532, 262] on input "320x480_Violet (copy)" at bounding box center [786, 263] width 611 height 26
drag, startPoint x: 535, startPoint y: 261, endPoint x: 1101, endPoint y: 369, distance: 576.2
click at [1101, 369] on form "Editer une créative Général Annonceur * Les Fruitiers Nom * 320x480_Violet (cop…" at bounding box center [784, 675] width 1568 height 1220
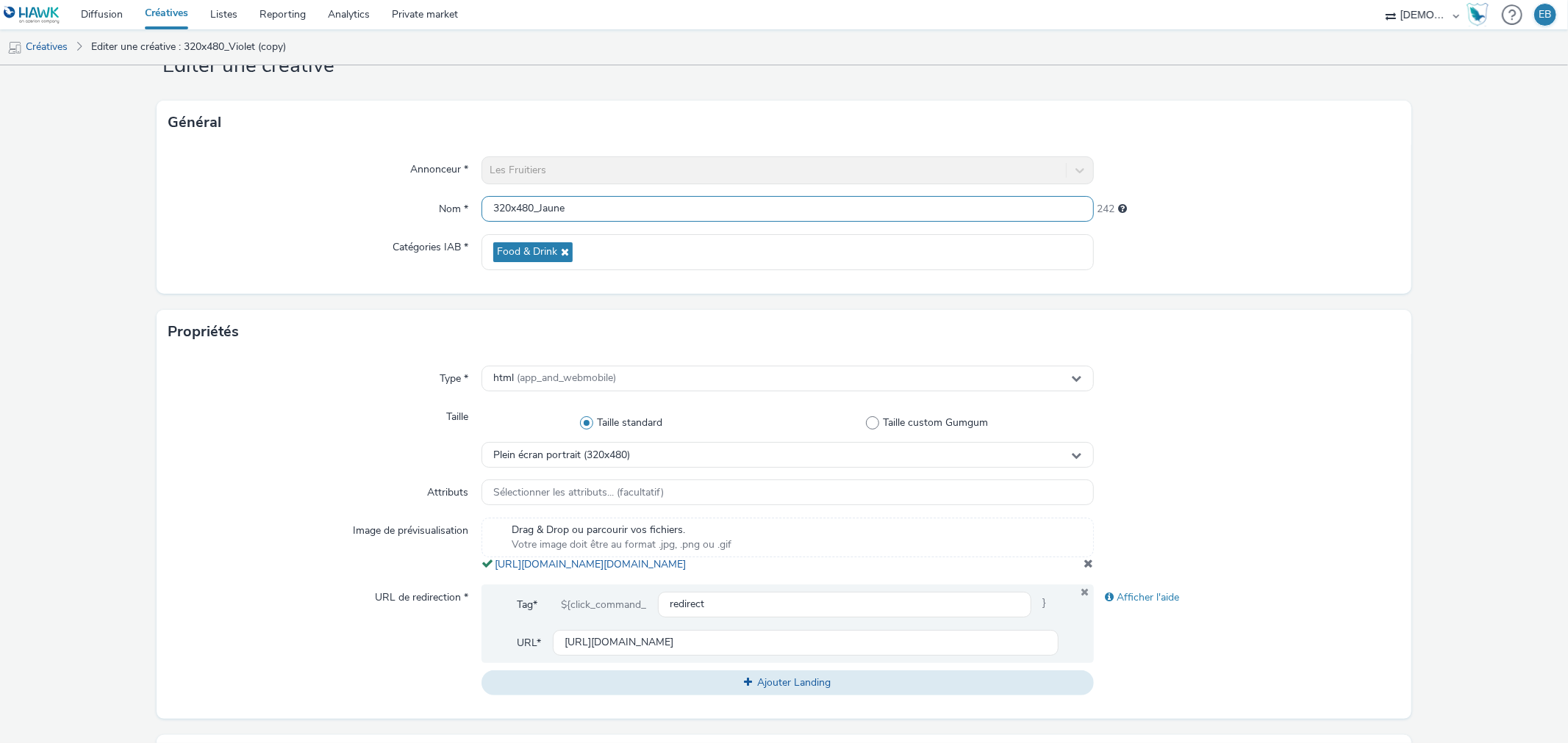
scroll to position [82, 0]
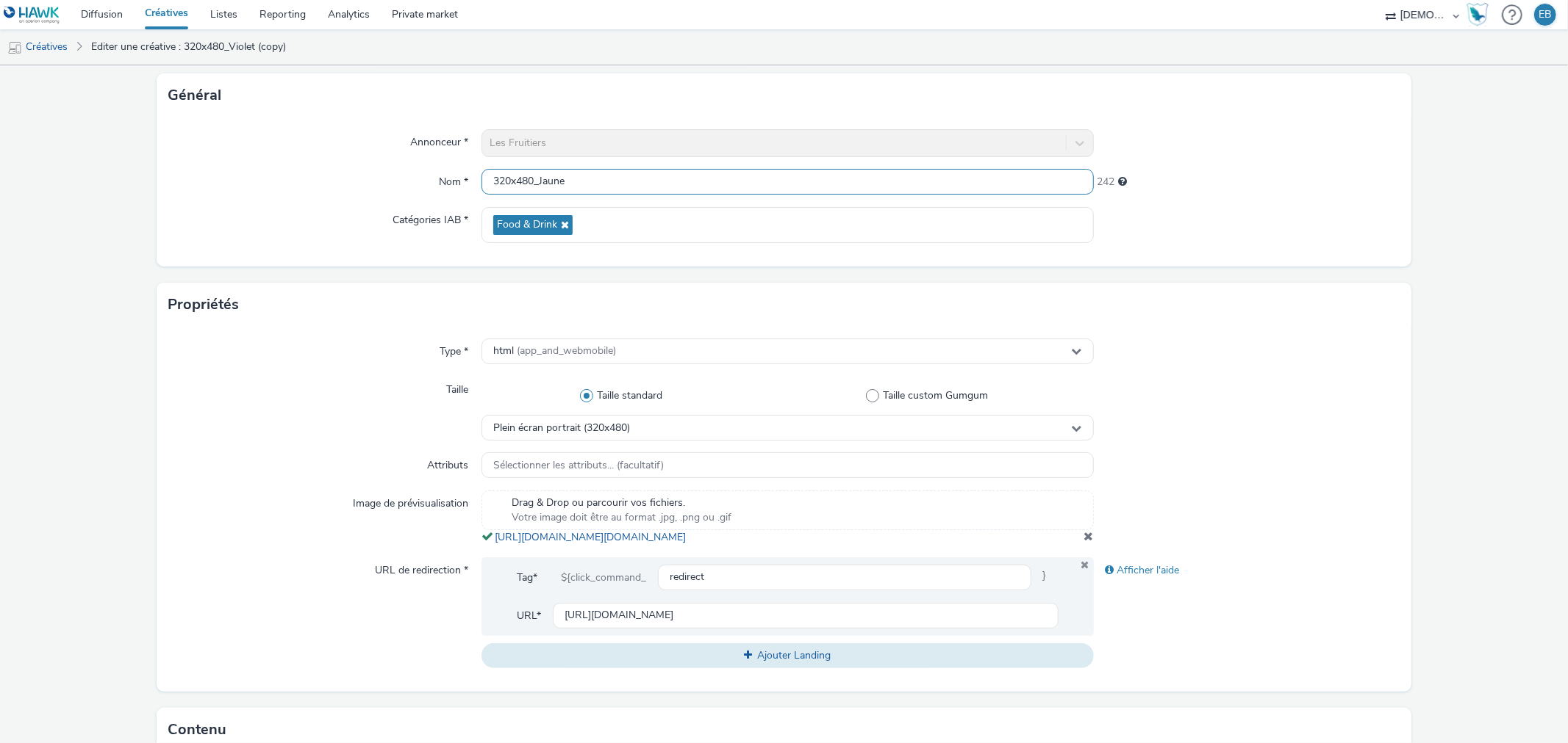
type input "320x480_Jaune"
click at [1084, 542] on span at bounding box center [1089, 536] width 10 height 12
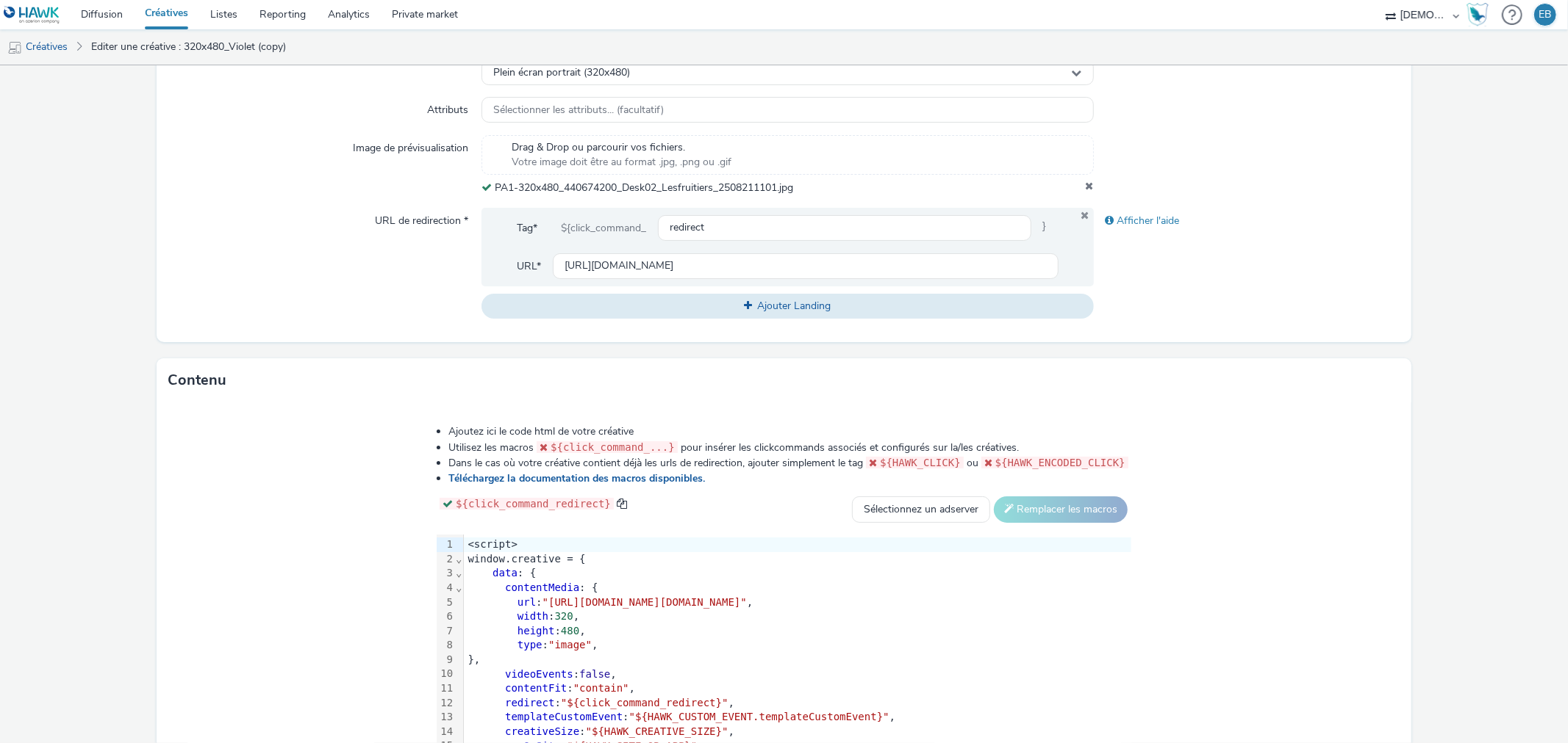
scroll to position [546, 0]
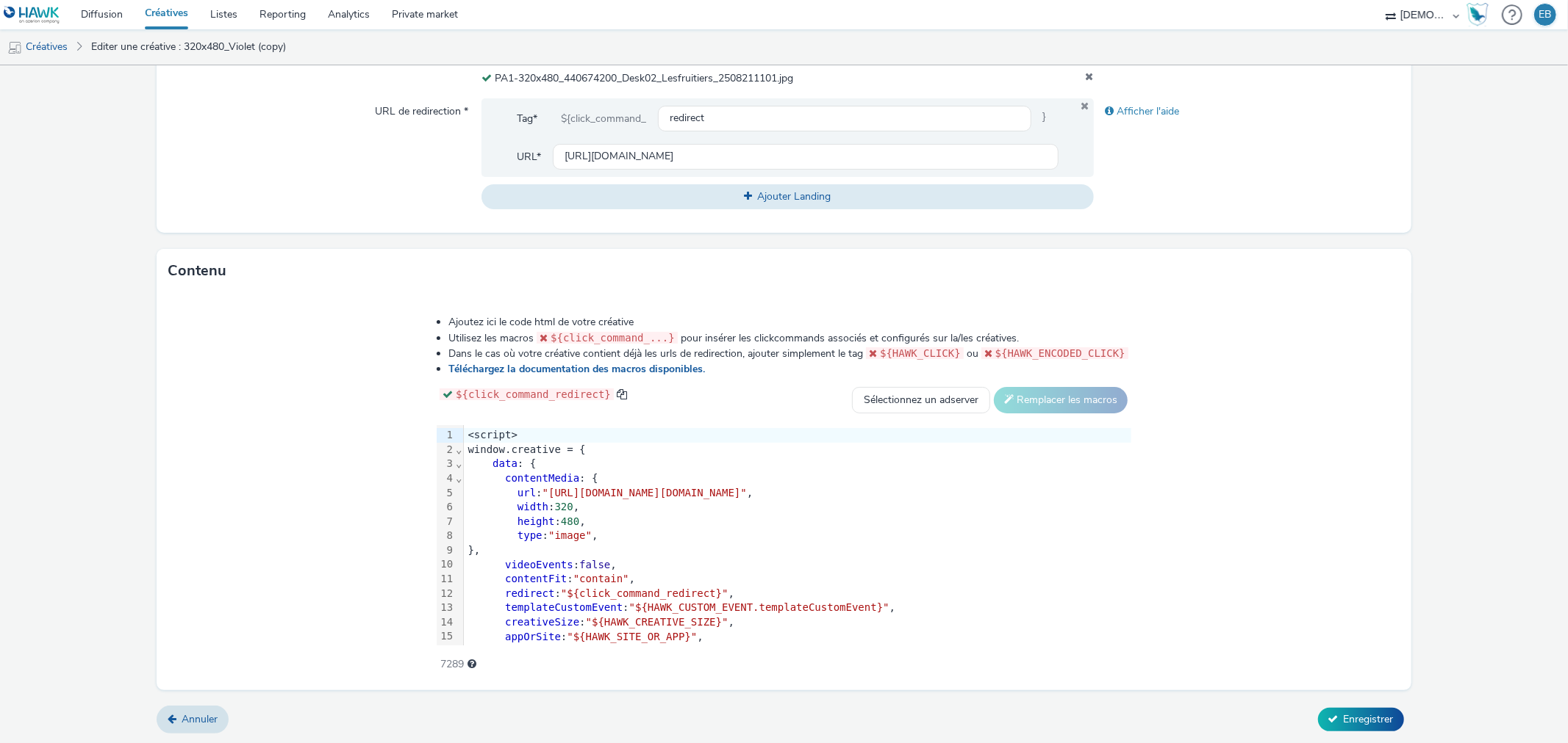
click at [1344, 730] on div "Annuler Enregistrer" at bounding box center [783, 720] width 1254 height 26
click at [1343, 703] on form "Editer une créative Général Annonceur * Les Fruitiers Nom * 320x480_Jaune 242 C…" at bounding box center [784, 131] width 1568 height 1226
click at [1357, 722] on span "Enregistrer" at bounding box center [1369, 719] width 50 height 14
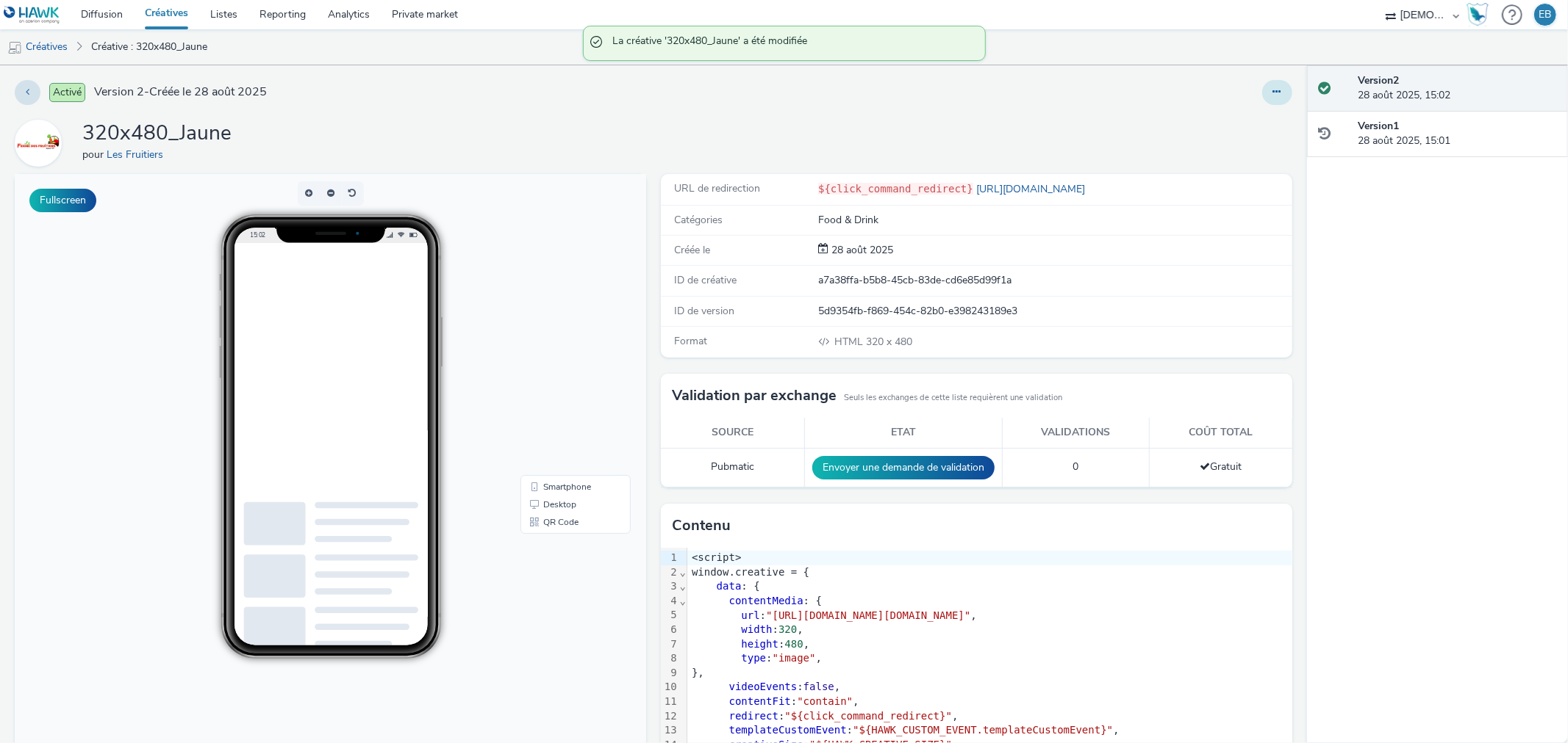
click at [1273, 91] on icon at bounding box center [1277, 92] width 8 height 10
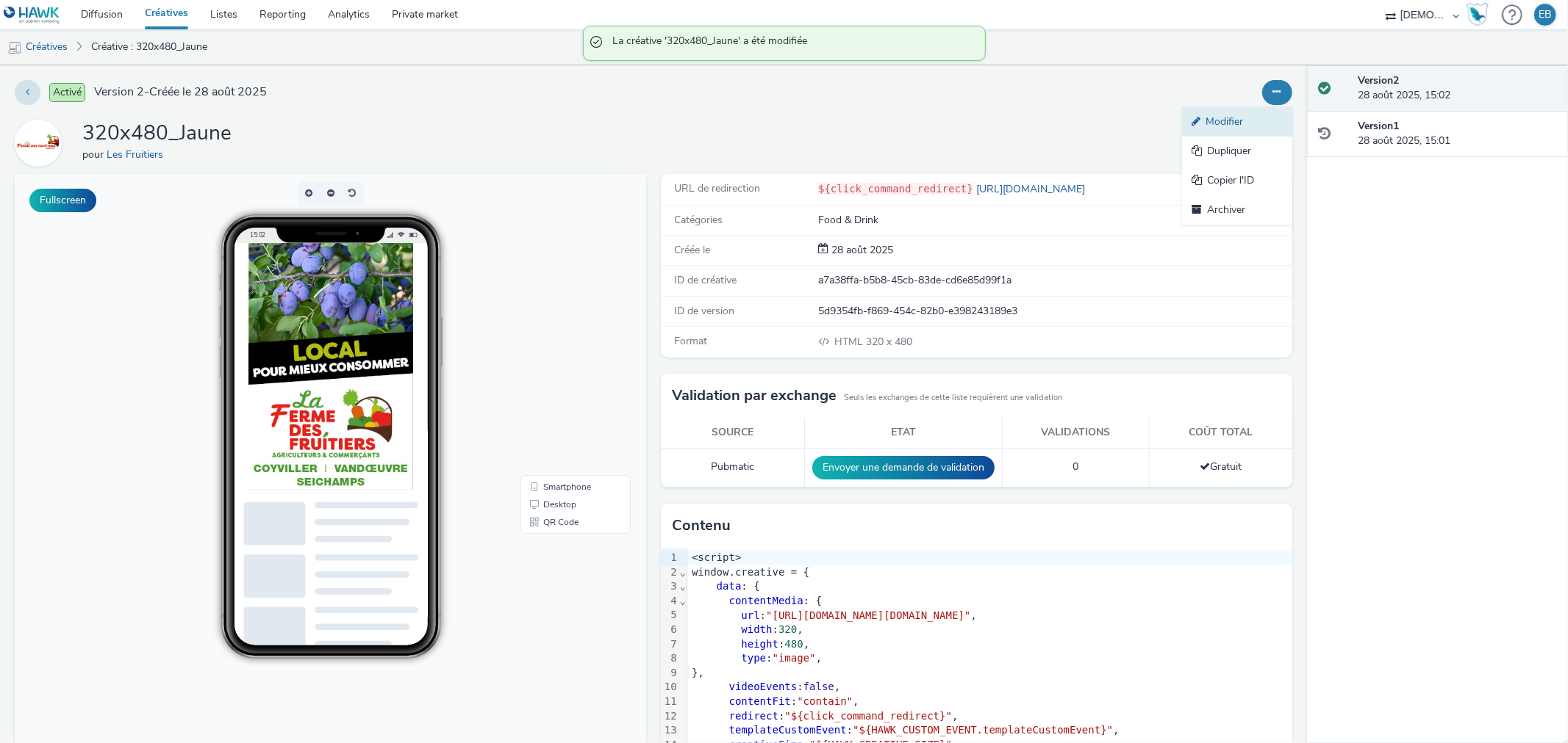
click at [1250, 121] on link "Modifier" at bounding box center [1236, 122] width 110 height 30
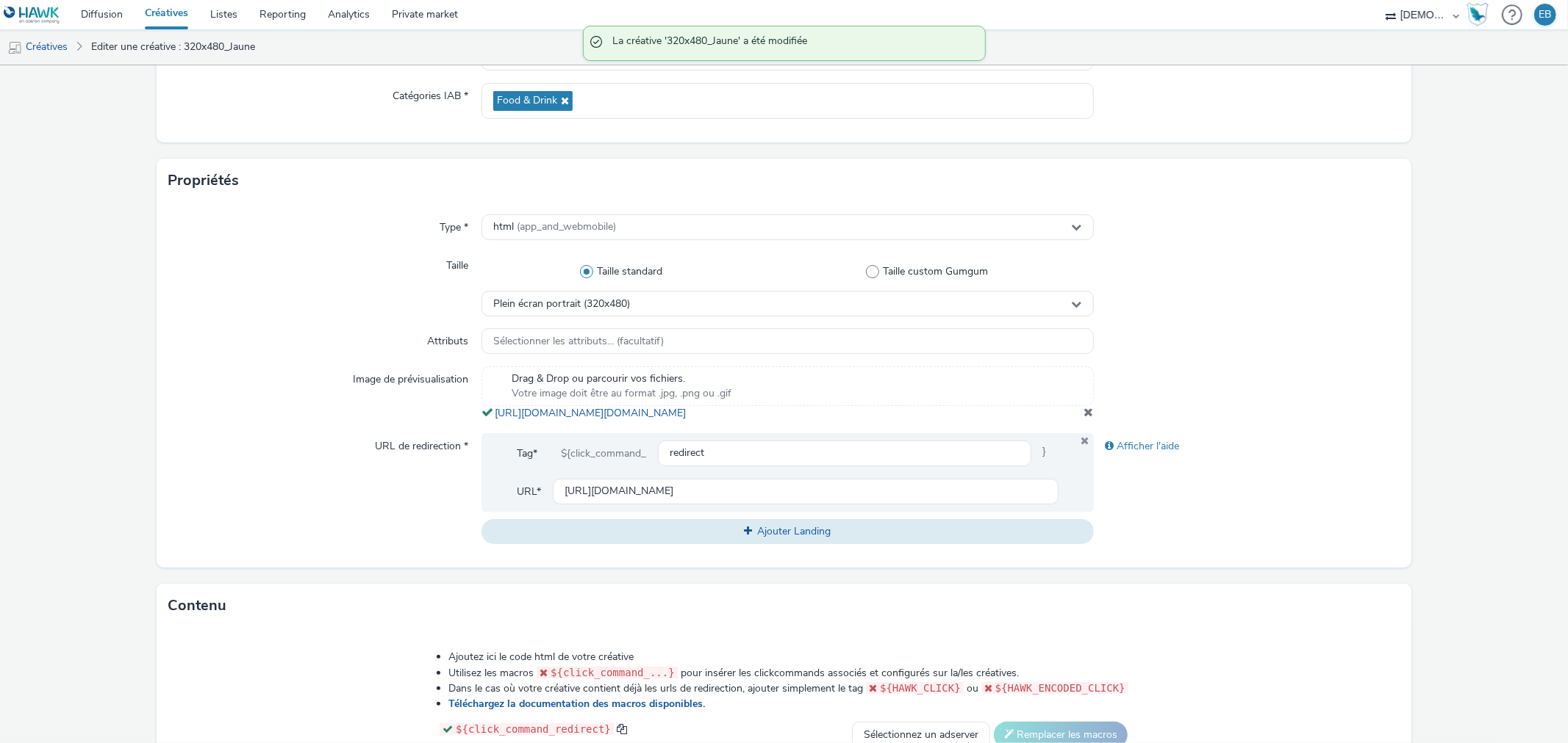
scroll to position [326, 0]
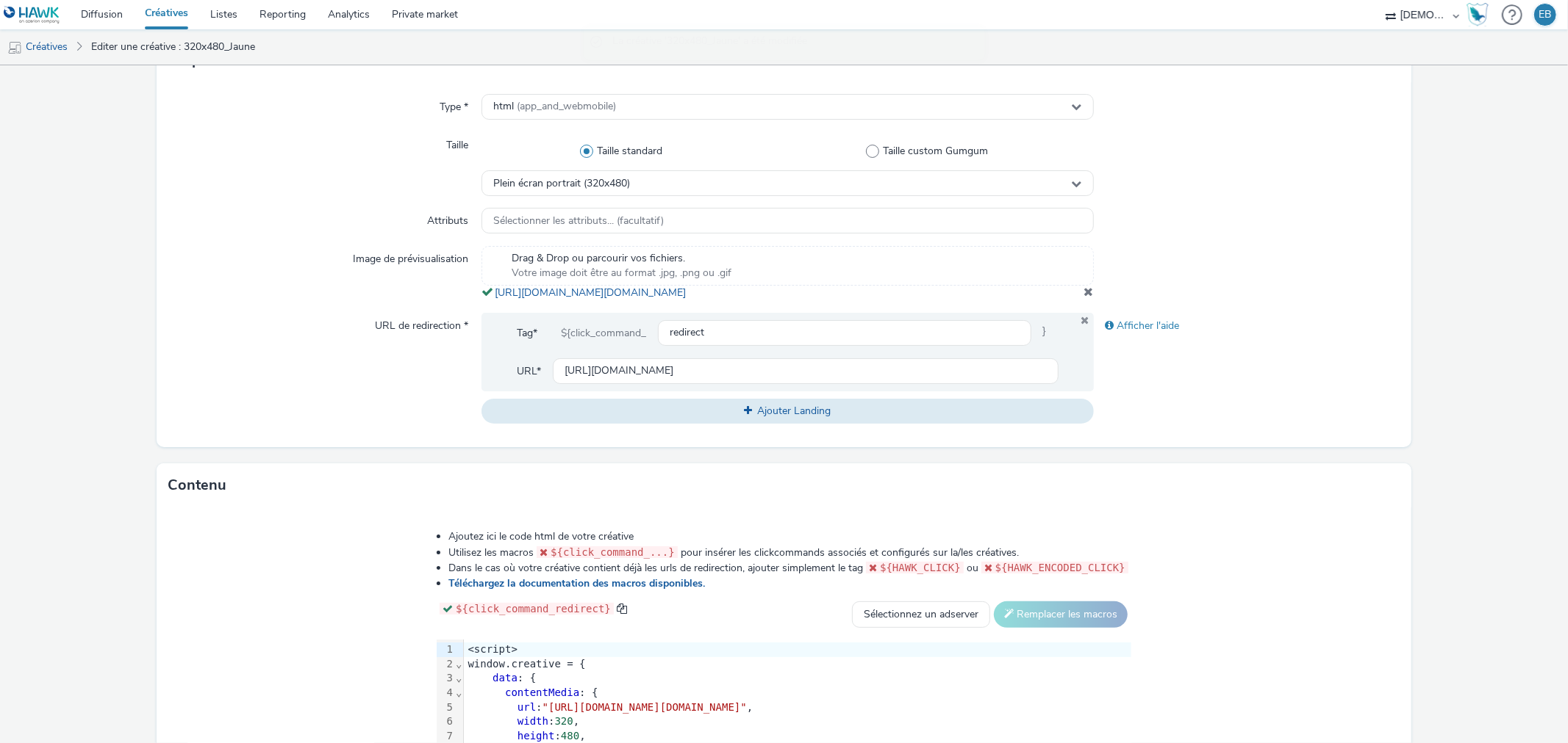
drag, startPoint x: 845, startPoint y: 316, endPoint x: 489, endPoint y: 297, distance: 356.5
click at [489, 297] on div "Drag & Drop ou parcourir vos fichiers. Votre image doit être au format .jpg, .p…" at bounding box center [786, 274] width 611 height 55
copy span "[URL][DOMAIN_NAME][DOMAIN_NAME]"
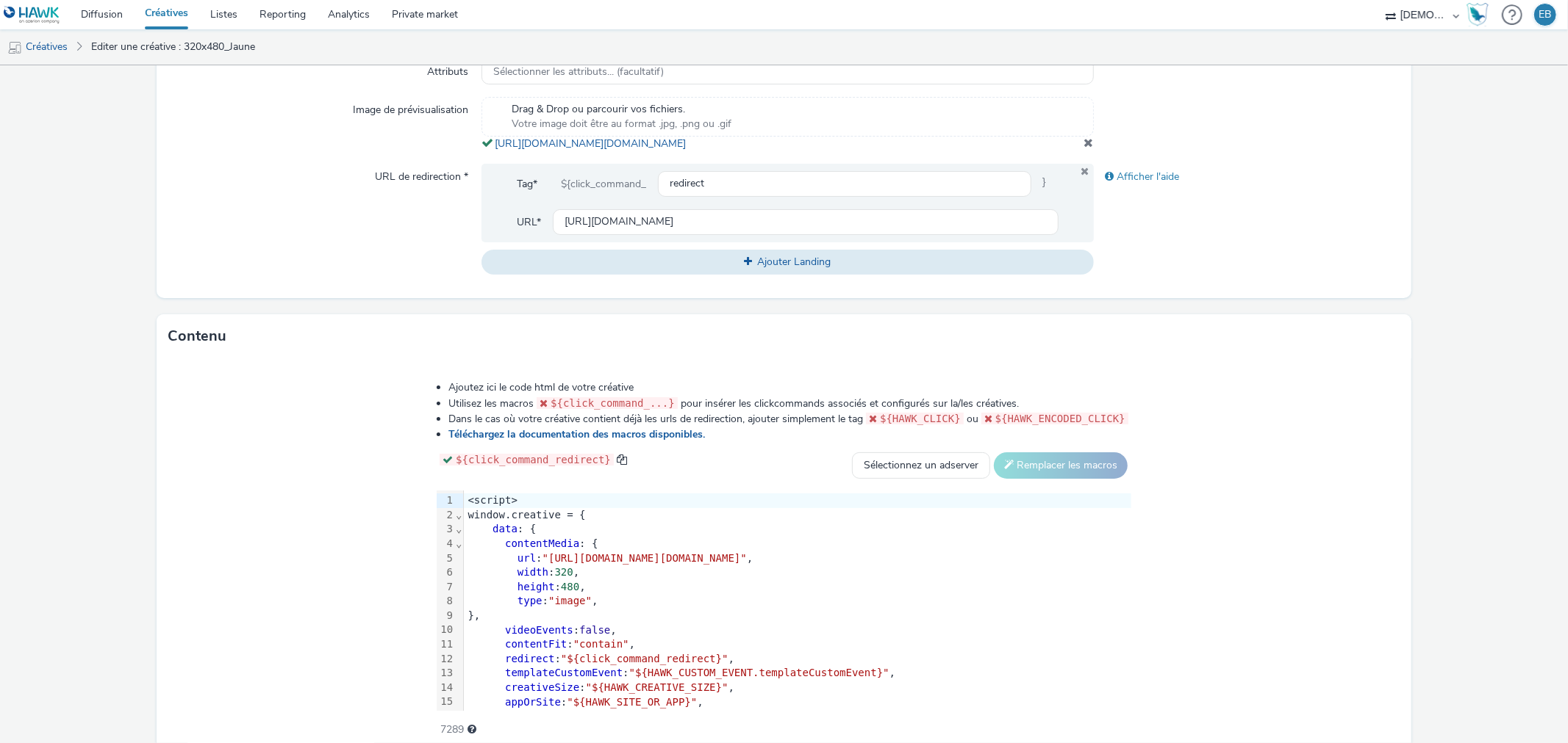
scroll to position [489, 0]
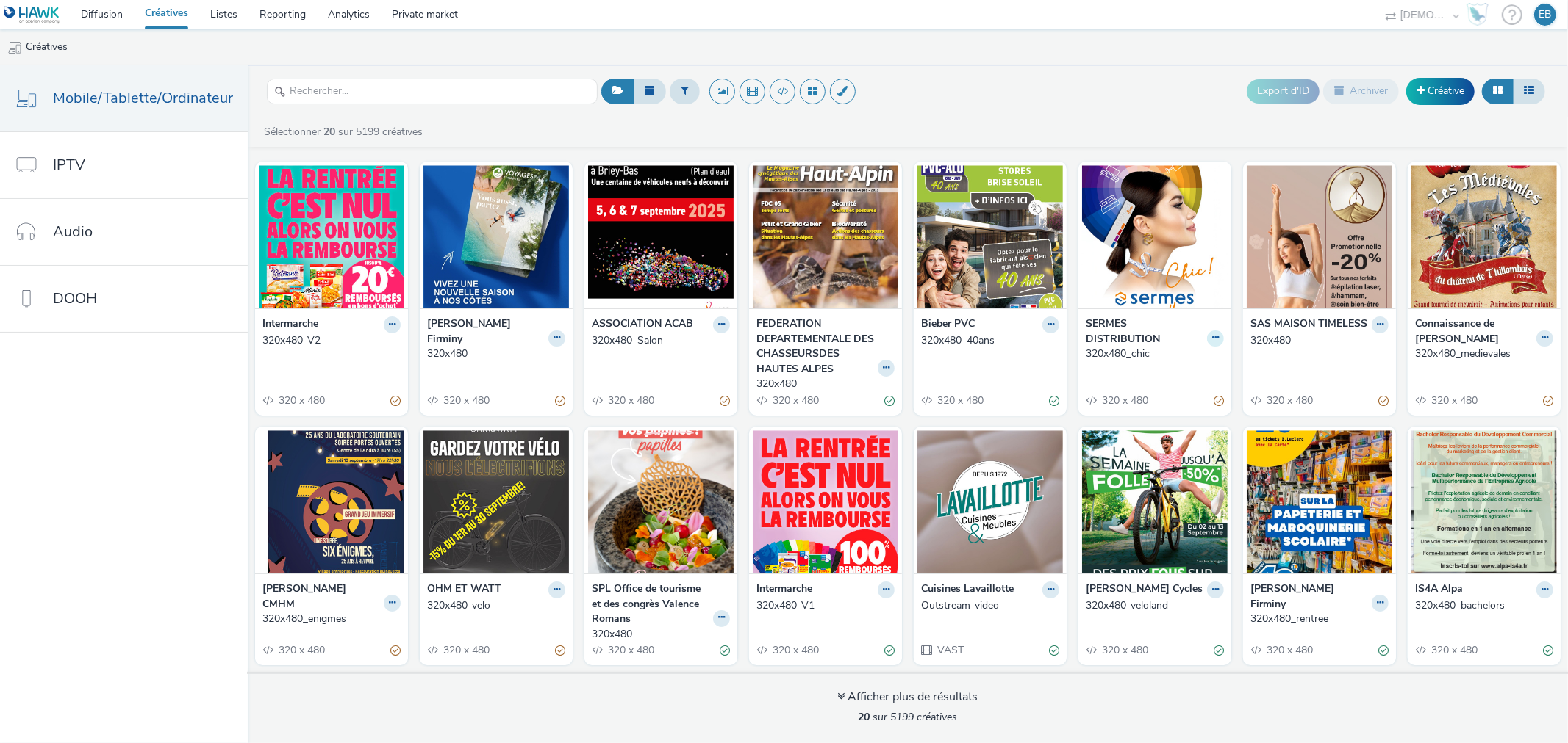
click at [1207, 334] on button at bounding box center [1215, 339] width 17 height 17
click at [1147, 358] on link "Modifier" at bounding box center [1169, 364] width 110 height 30
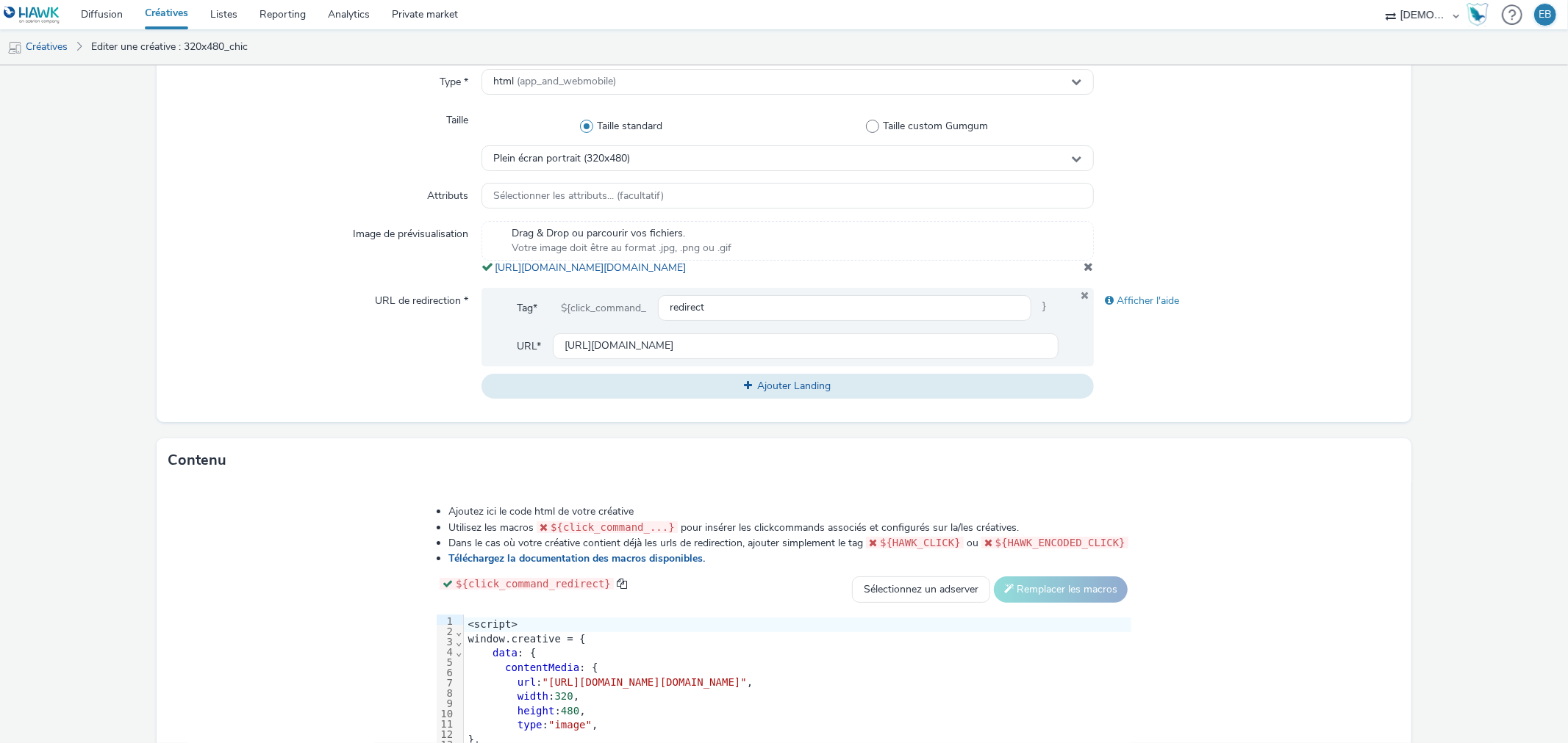
scroll to position [555, 0]
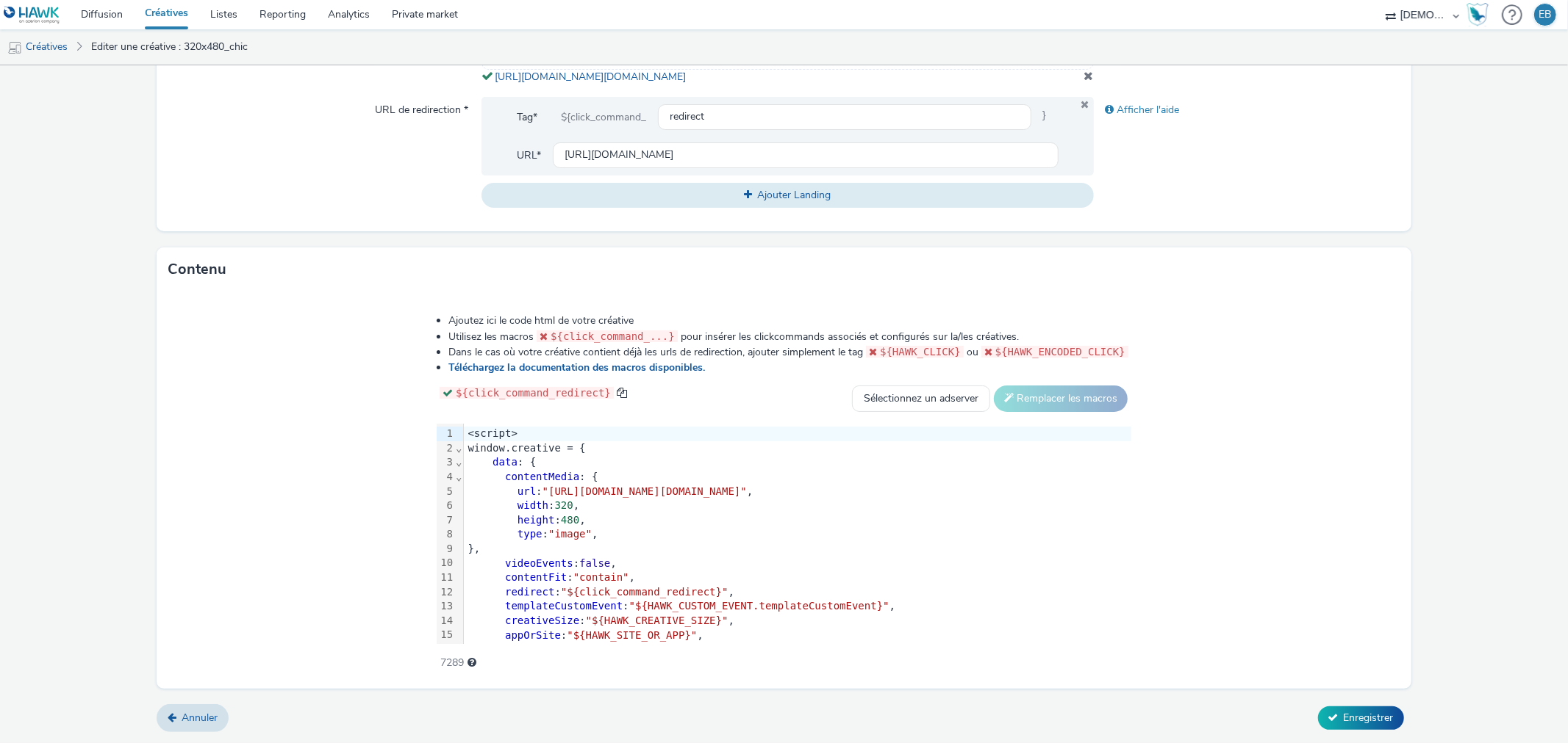
click at [688, 568] on div "videoEvents : false ," at bounding box center [797, 564] width 667 height 15
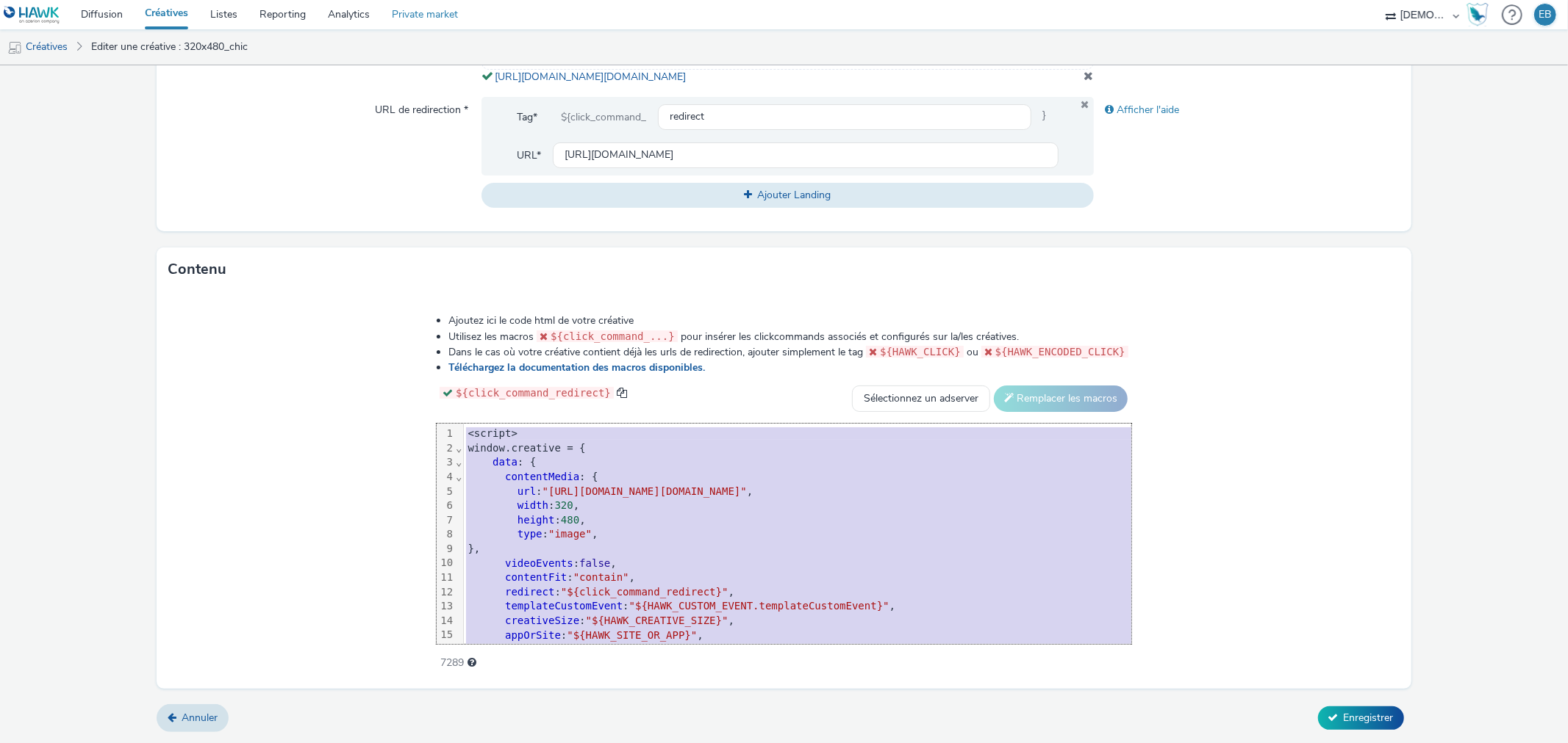
copy div "<script> window.creative = { data : { contentMedia : { url : "[URL][DOMAIN_NAME…"
